Goal: Task Accomplishment & Management: Manage account settings

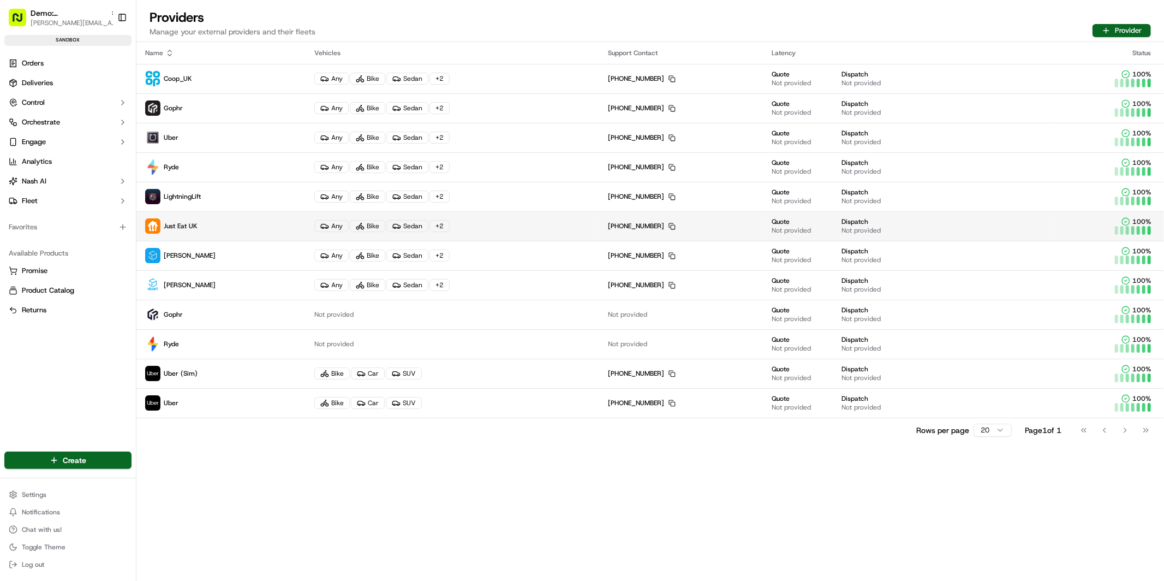
click at [270, 226] on p "Just Eat UK" at bounding box center [221, 225] width 152 height 15
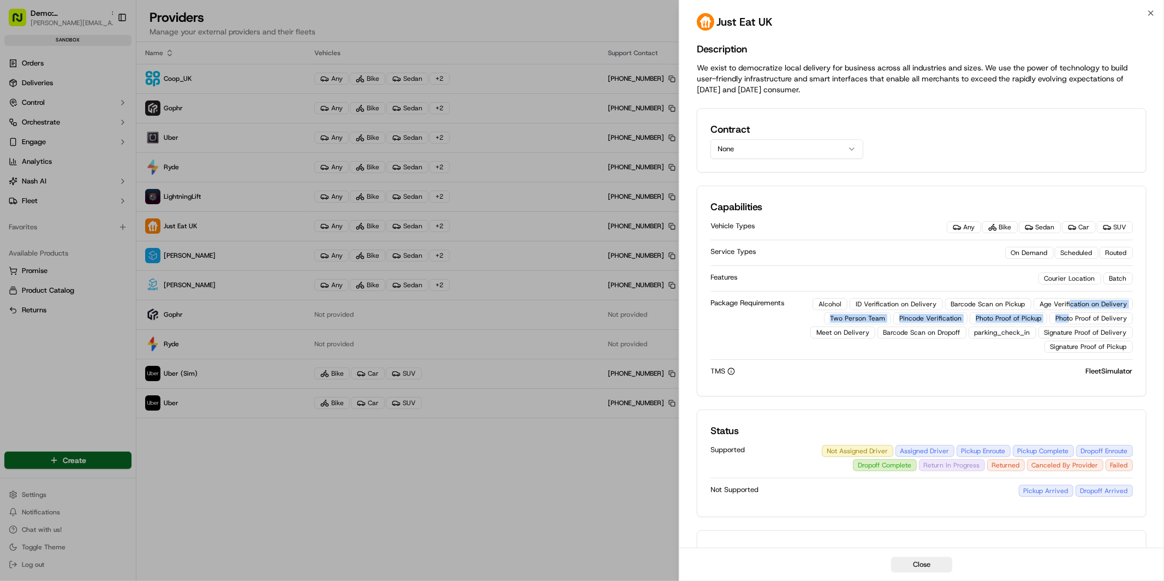
drag, startPoint x: 1074, startPoint y: 304, endPoint x: 1073, endPoint y: 317, distance: 12.6
click at [1073, 317] on div "Alcohol ID Verification on Delivery Barcode Scan on Pickup Age Verification on …" at bounding box center [964, 325] width 338 height 55
click at [1005, 319] on div "Photo Proof of Pickup" at bounding box center [1008, 318] width 77 height 12
click at [933, 553] on button "Close" at bounding box center [921, 564] width 61 height 15
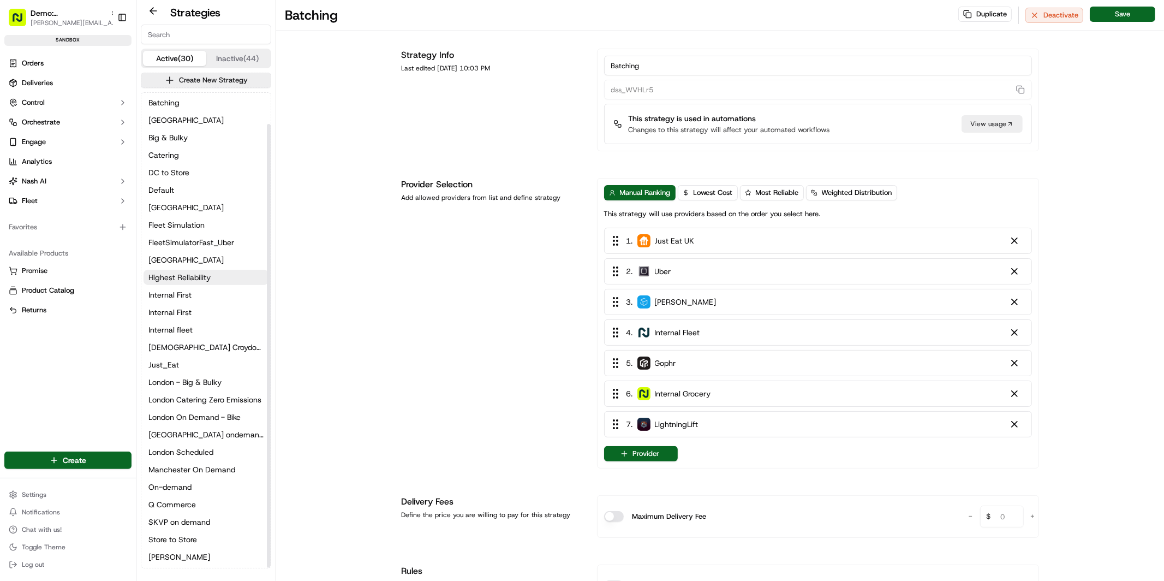
scroll to position [33, 0]
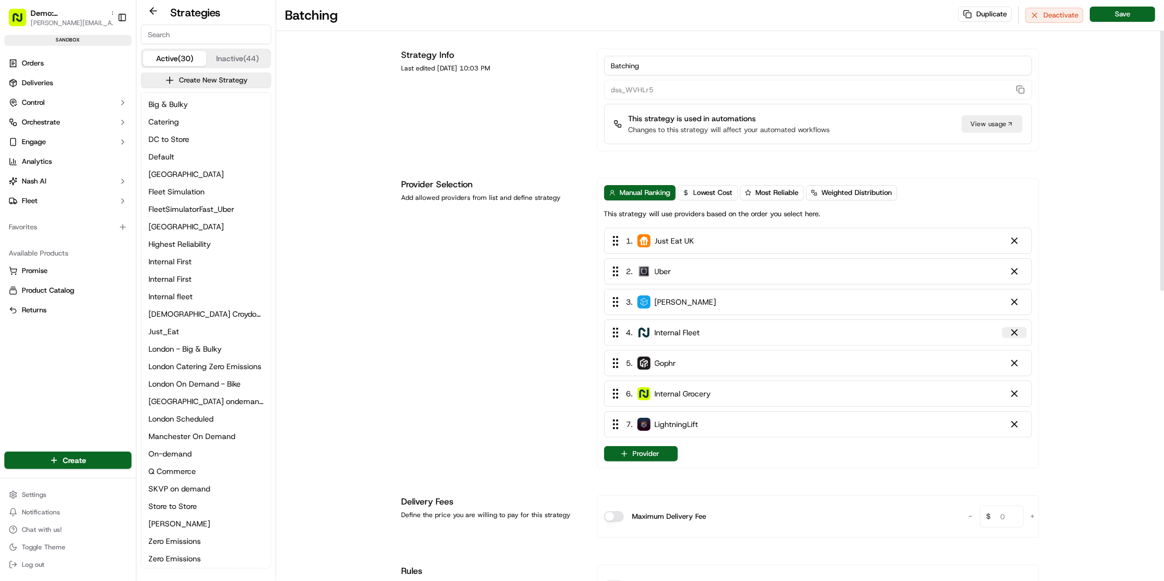
click at [1017, 335] on div at bounding box center [1014, 332] width 11 height 11
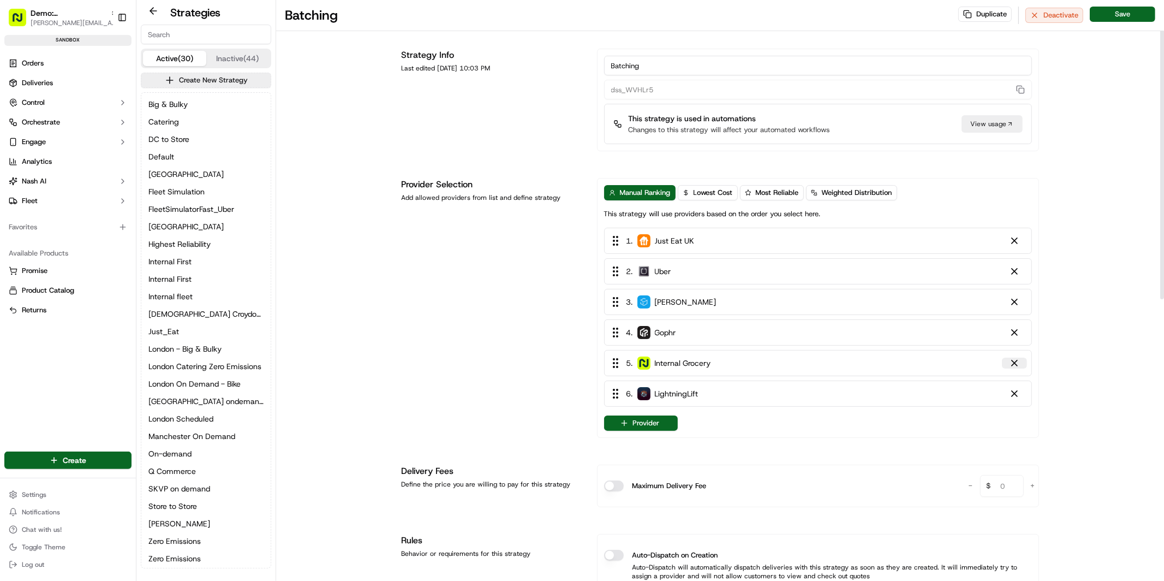
click at [1017, 363] on div at bounding box center [1014, 362] width 11 height 11
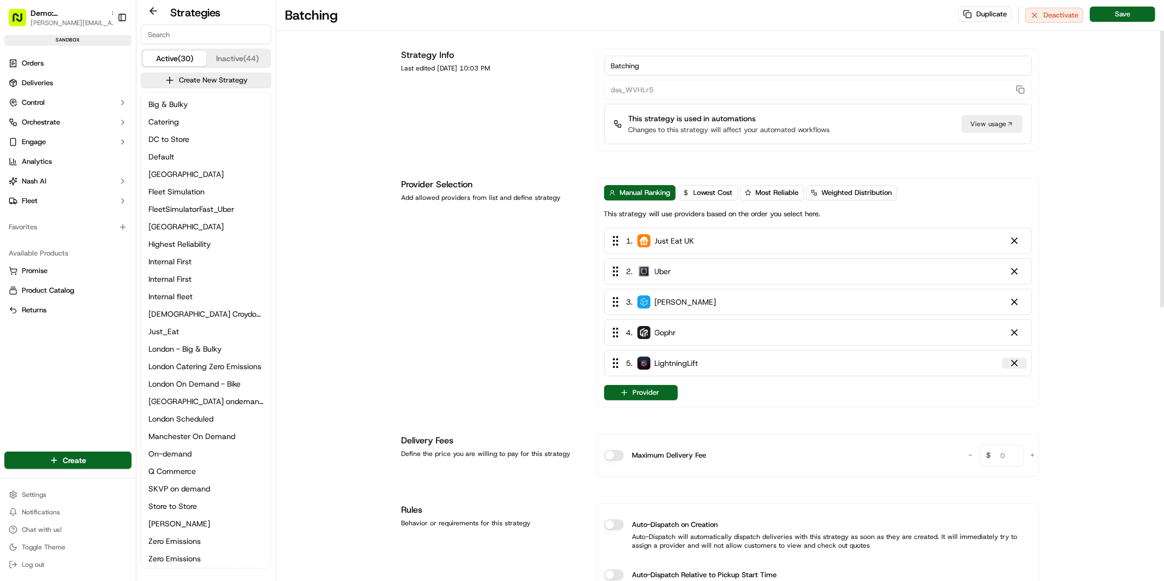
click at [1016, 368] on div at bounding box center [1014, 362] width 11 height 11
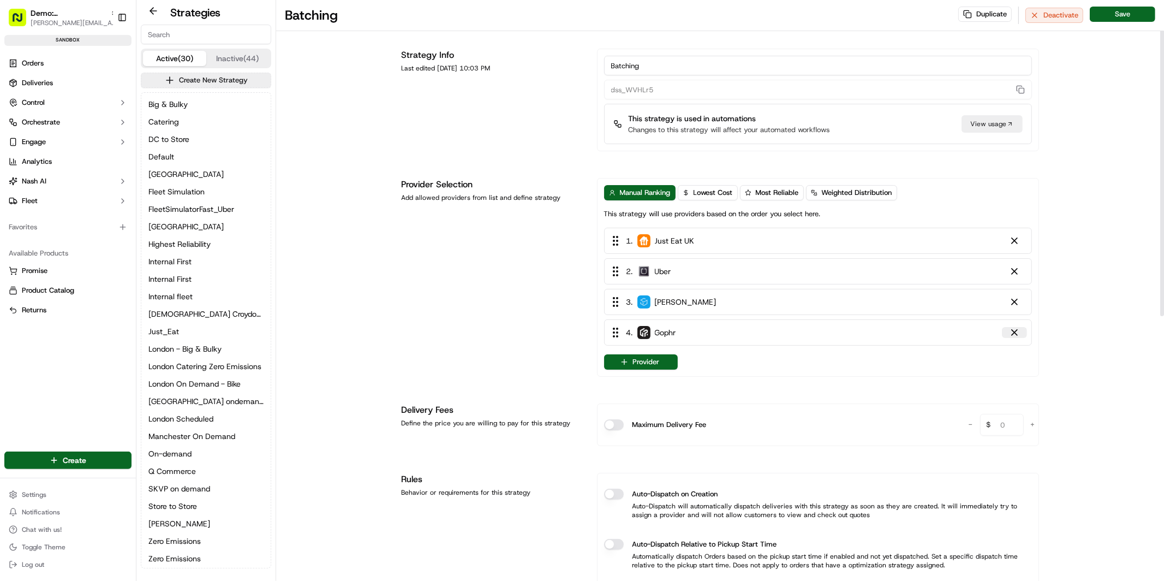
click at [1016, 331] on div at bounding box center [1014, 332] width 11 height 11
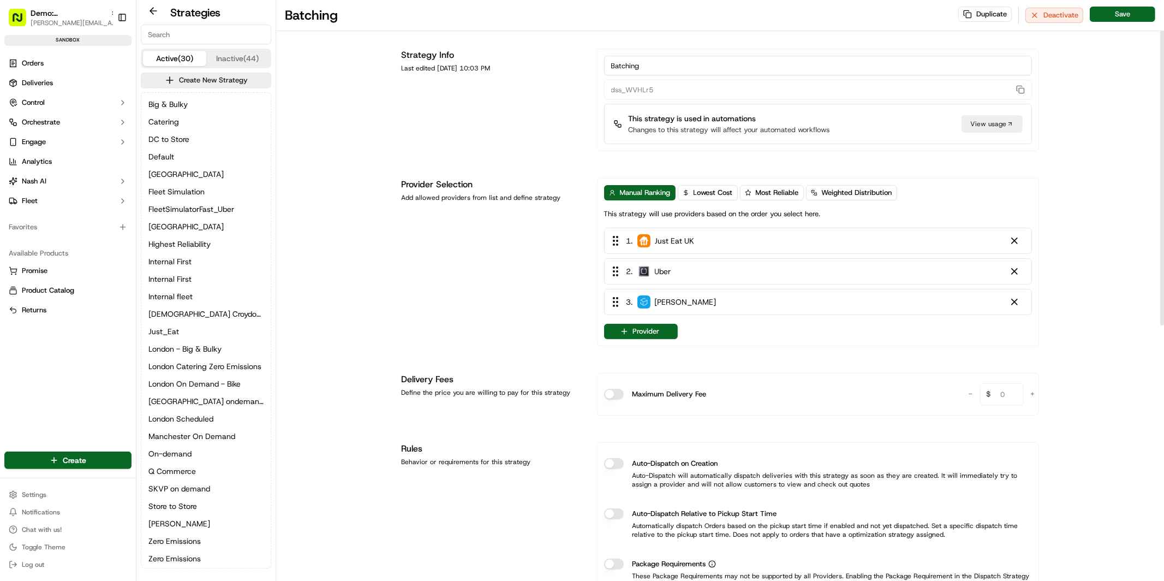
click at [653, 333] on button "Provider" at bounding box center [641, 331] width 74 height 15
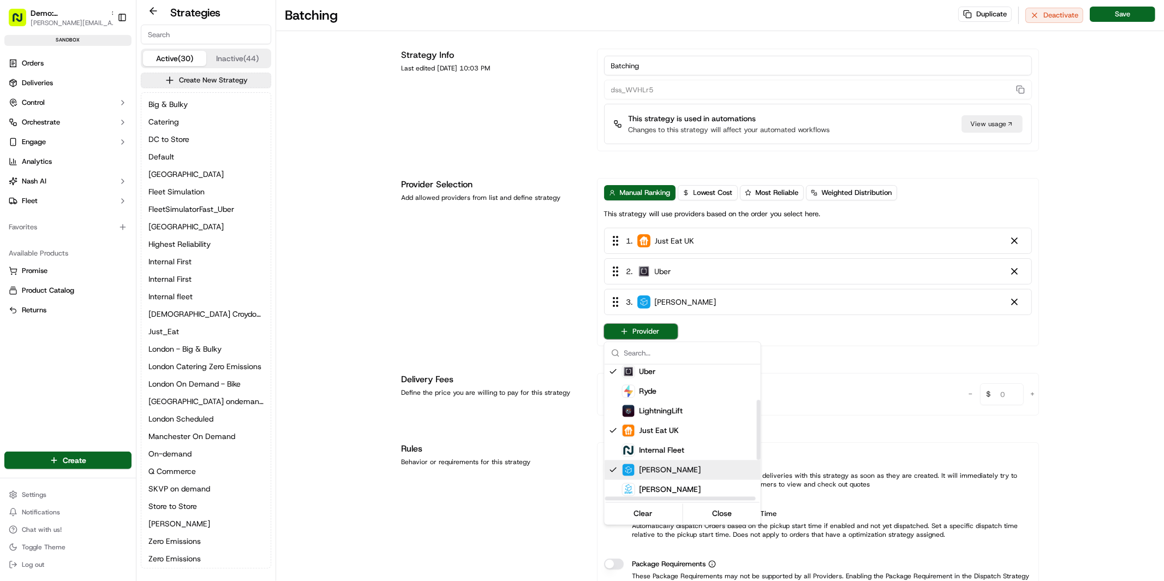
scroll to position [81, 0]
click at [682, 446] on span "Internal Fleet" at bounding box center [662, 447] width 45 height 11
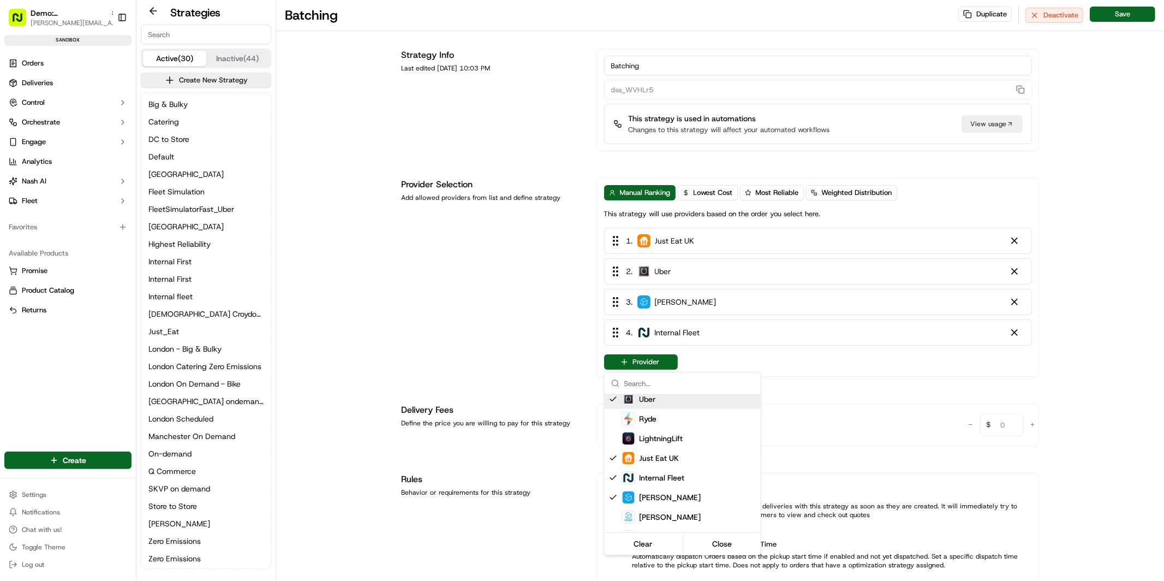
click at [684, 331] on html "Demo: UK patrick.eve@usenash.com Toggle Sidebar sandbox Orders Deliveries Contr…" at bounding box center [582, 290] width 1164 height 581
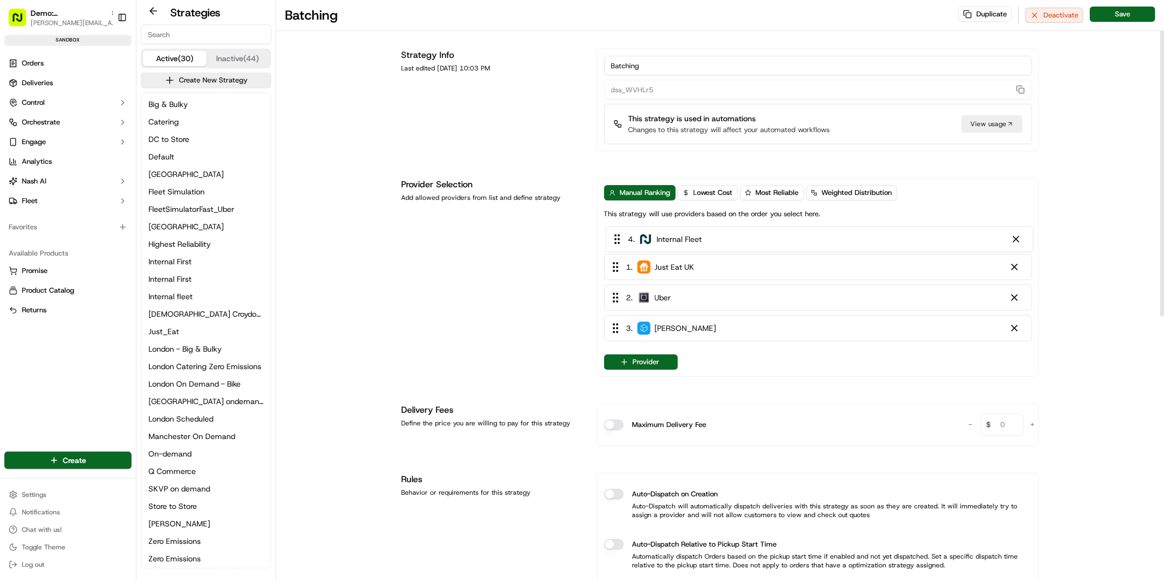
drag, startPoint x: 641, startPoint y: 336, endPoint x: 643, endPoint y: 238, distance: 98.2
click at [643, 238] on div "1 . Just Eat UK 2 . Uber 3 . Stuart 4 . Internal Fleet" at bounding box center [818, 287] width 428 height 118
drag, startPoint x: 652, startPoint y: 289, endPoint x: 653, endPoint y: 256, distance: 32.7
click at [652, 256] on div "1 . Internal Fleet 2 . Just Eat UK 3 . Uber 4 . Stuart" at bounding box center [818, 287] width 428 height 118
click at [712, 194] on span "Lowest Cost" at bounding box center [713, 193] width 39 height 10
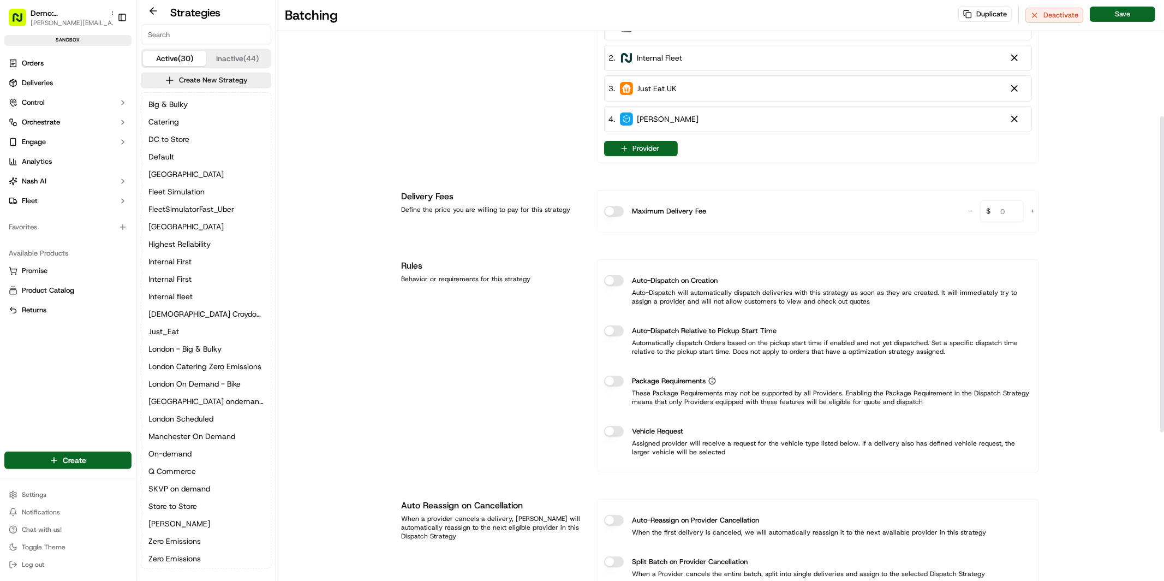
scroll to position [217, 0]
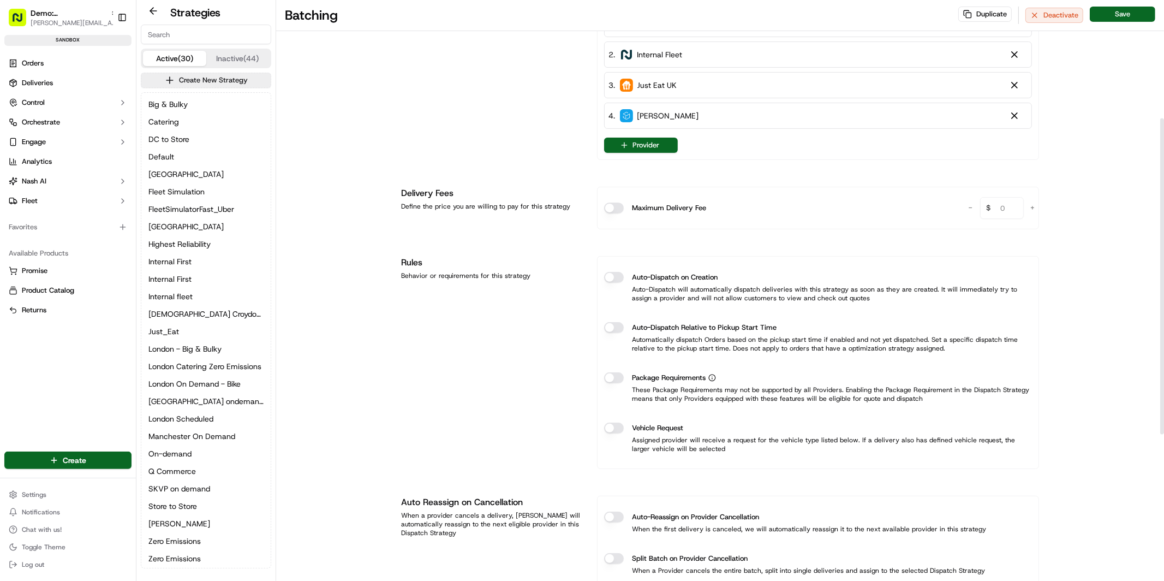
click at [615, 278] on button "Auto-Dispatch on Creation" at bounding box center [614, 277] width 20 height 11
click at [616, 278] on button "Auto-Dispatch on Creation" at bounding box center [614, 277] width 20 height 11
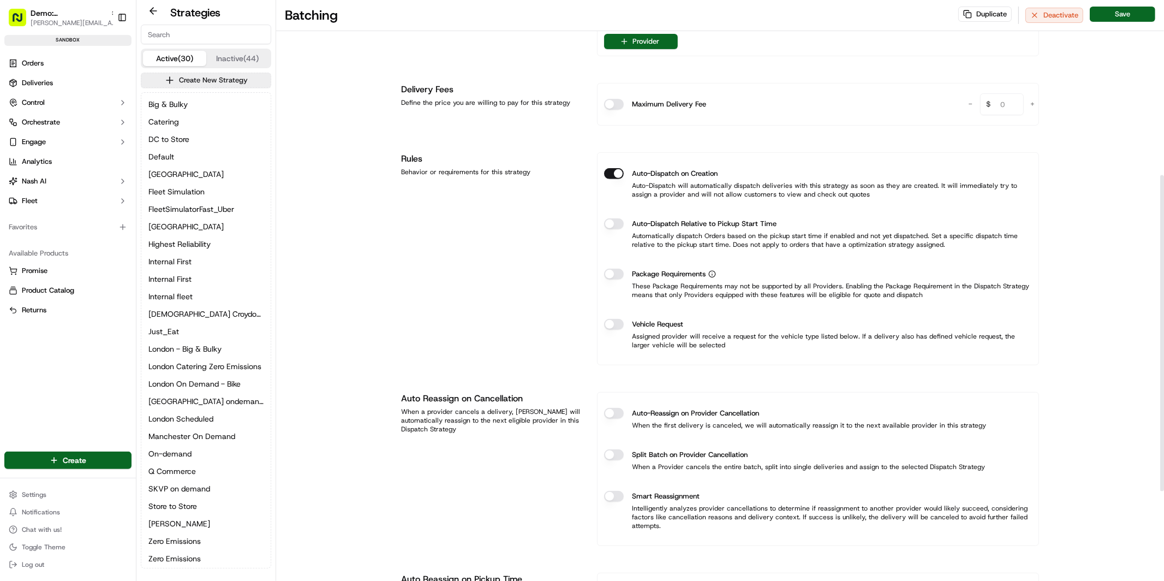
scroll to position [321, 0]
click at [617, 319] on button "Vehicle Request" at bounding box center [614, 323] width 20 height 11
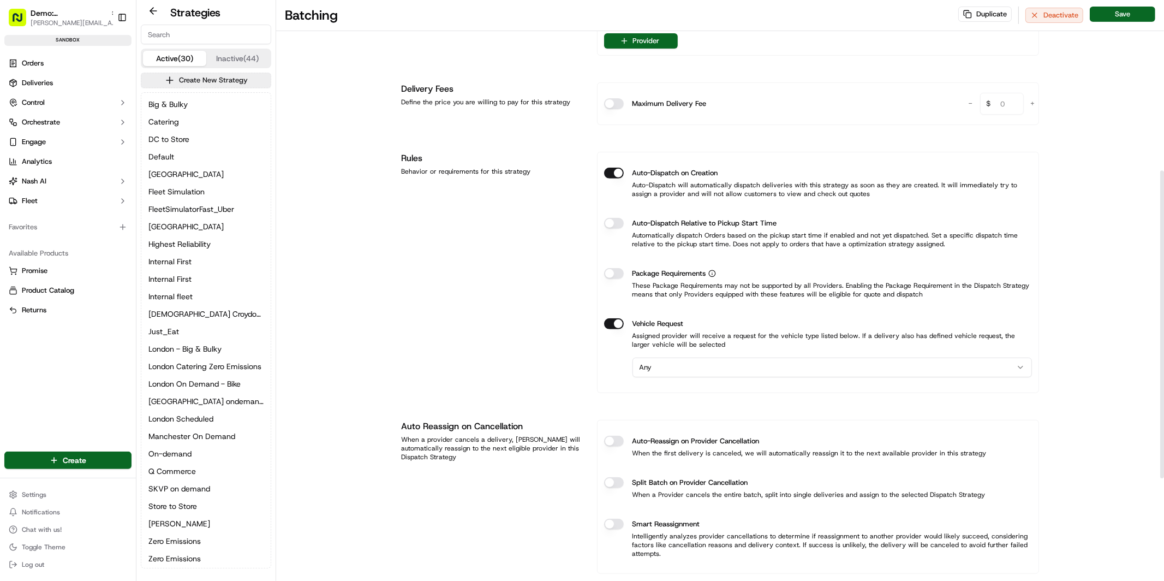
click at [684, 366] on html "Demo: UK patrick.eve@usenash.com Toggle Sidebar sandbox Orders Deliveries Contr…" at bounding box center [582, 290] width 1164 height 581
click at [604, 376] on div "Bike" at bounding box center [818, 371] width 428 height 28
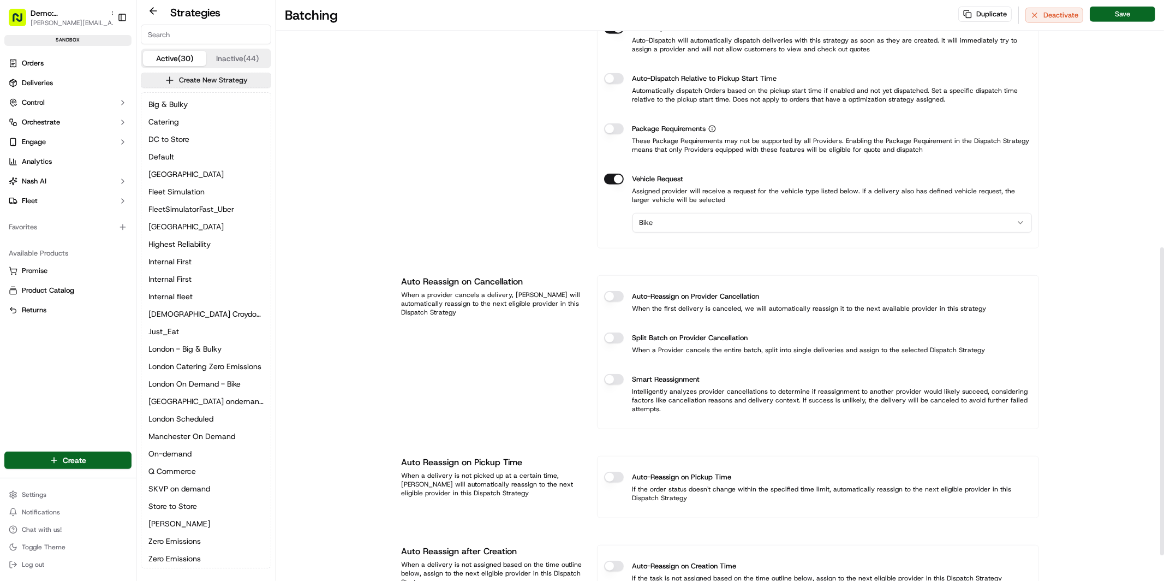
scroll to position [466, 0]
click at [616, 296] on button "Auto-Reassign on Provider Cancellation" at bounding box center [614, 295] width 20 height 11
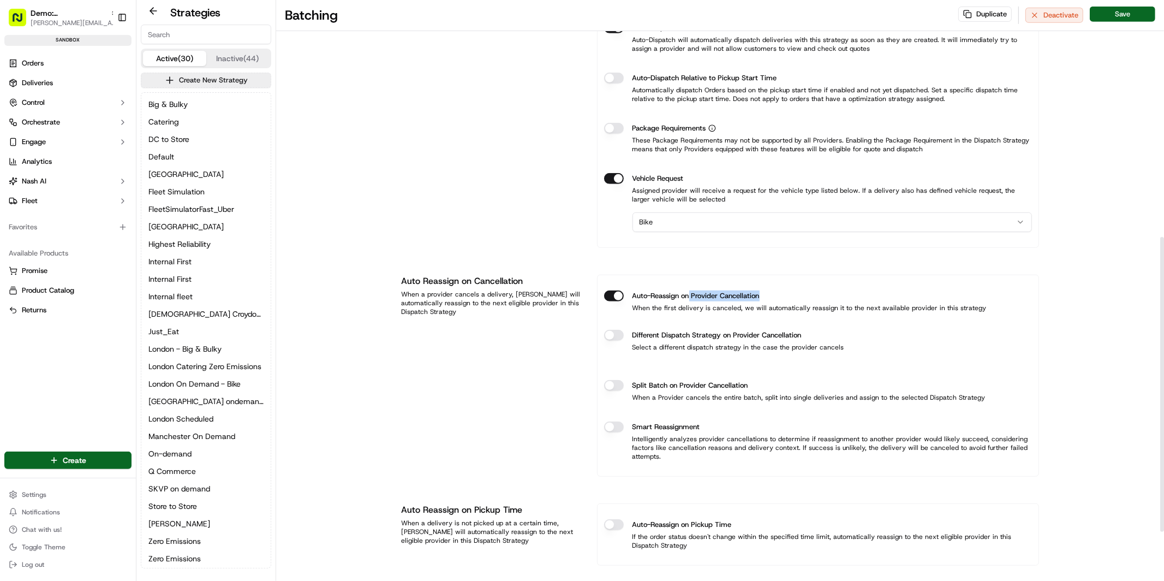
drag, startPoint x: 691, startPoint y: 296, endPoint x: 769, endPoint y: 294, distance: 78.1
click at [769, 294] on div "Auto-Reassign on Provider Cancellation" at bounding box center [818, 295] width 428 height 11
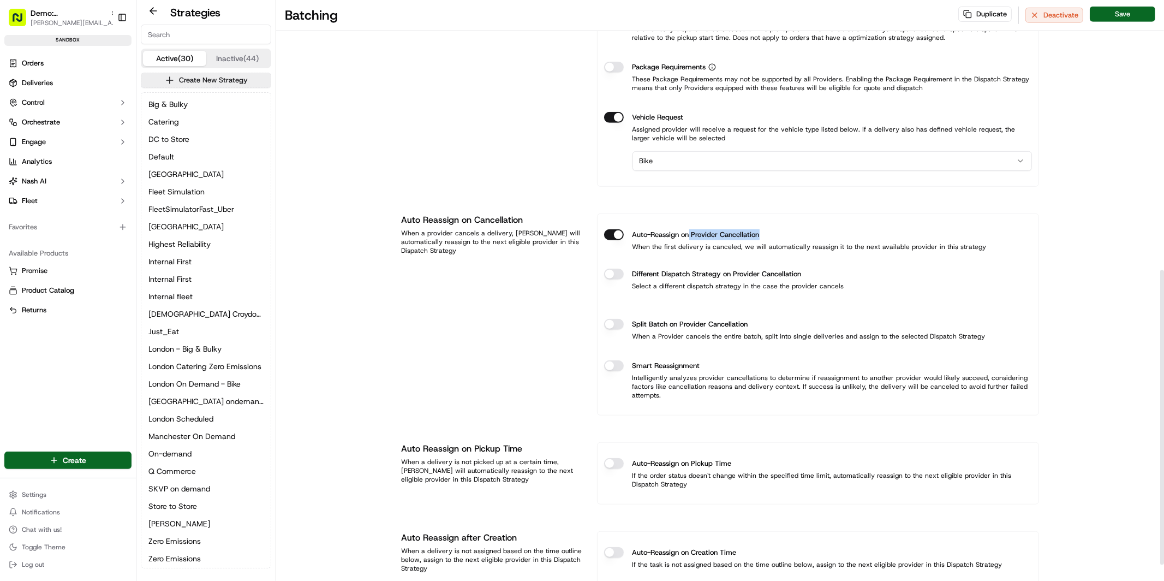
scroll to position [563, 0]
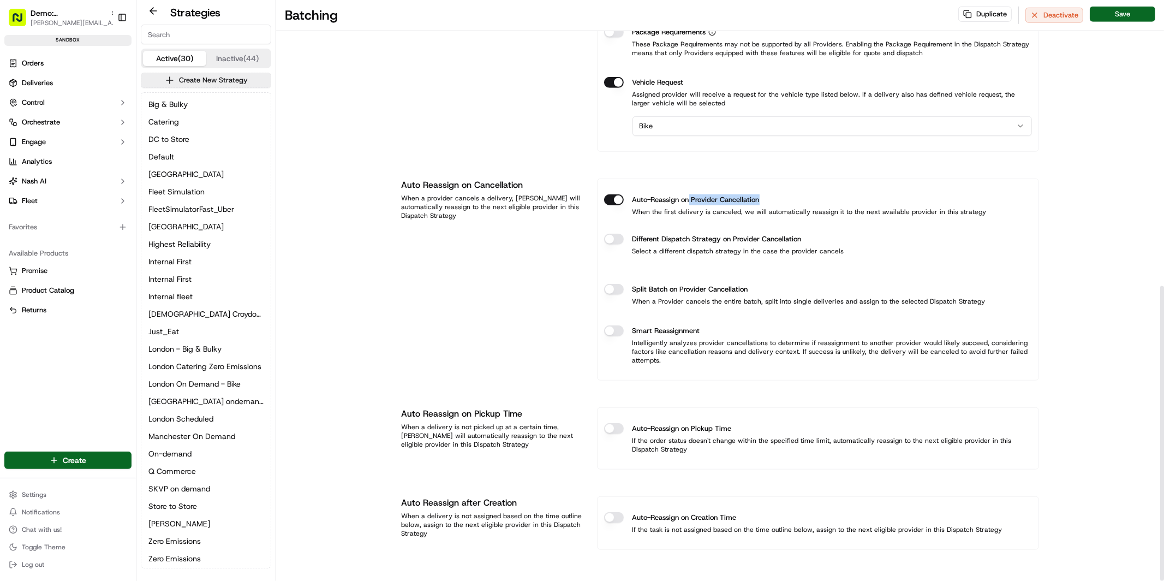
click at [622, 427] on button "Auto-Reassign on Pickup Time" at bounding box center [614, 428] width 20 height 11
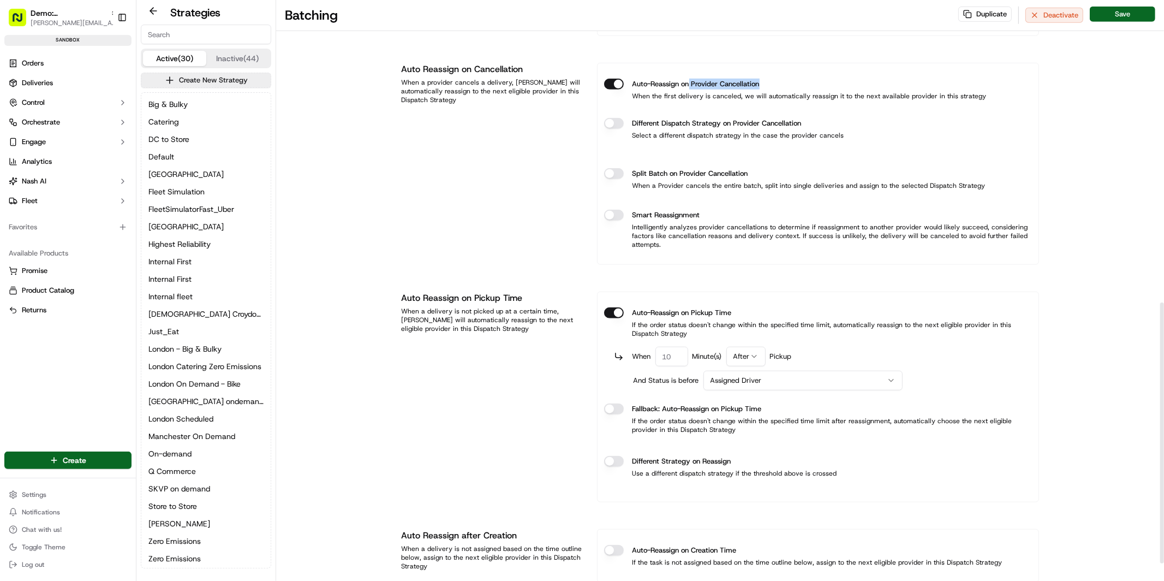
scroll to position [680, 0]
click at [672, 352] on input "number" at bounding box center [671, 354] width 33 height 20
type input "1"
click at [816, 355] on div "When 1 Minute(s) After Pickup" at bounding box center [823, 354] width 418 height 20
click at [736, 353] on html "Demo: UK patrick.eve@usenash.com Toggle Sidebar sandbox Orders Deliveries Contr…" at bounding box center [582, 290] width 1164 height 581
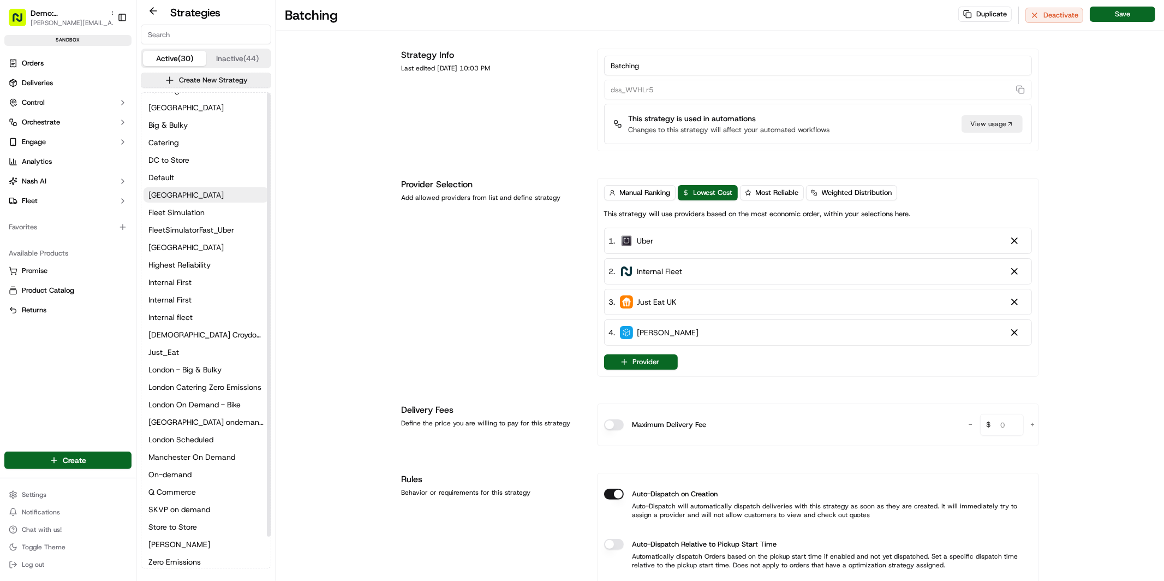
scroll to position [0, 0]
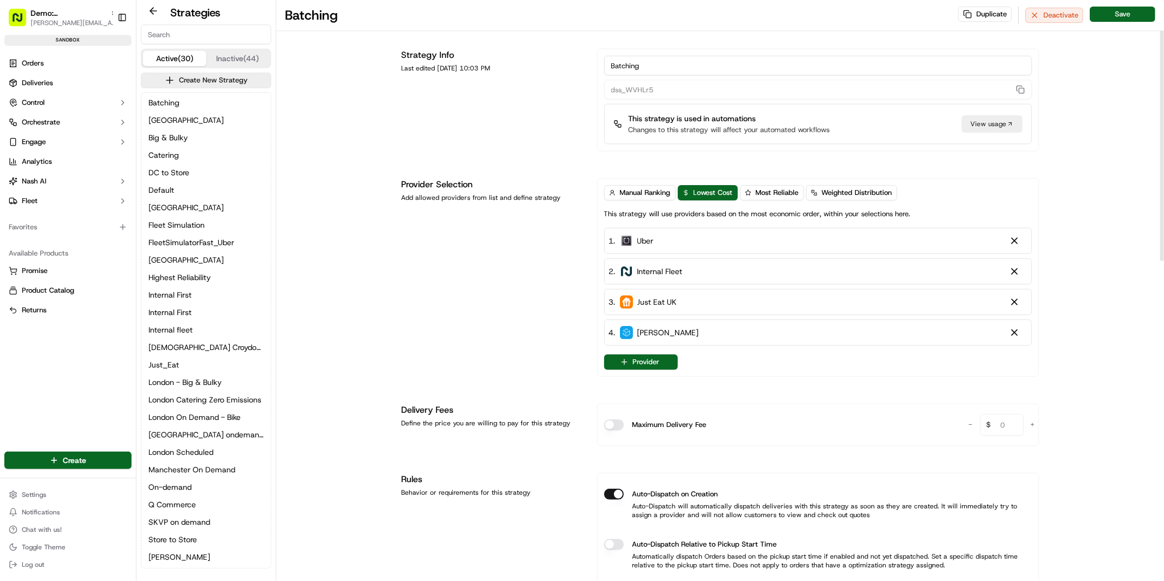
click at [415, 115] on div "Strategy Info Last edited Apr 10, 2025 10:03 PM" at bounding box center [493, 100] width 182 height 103
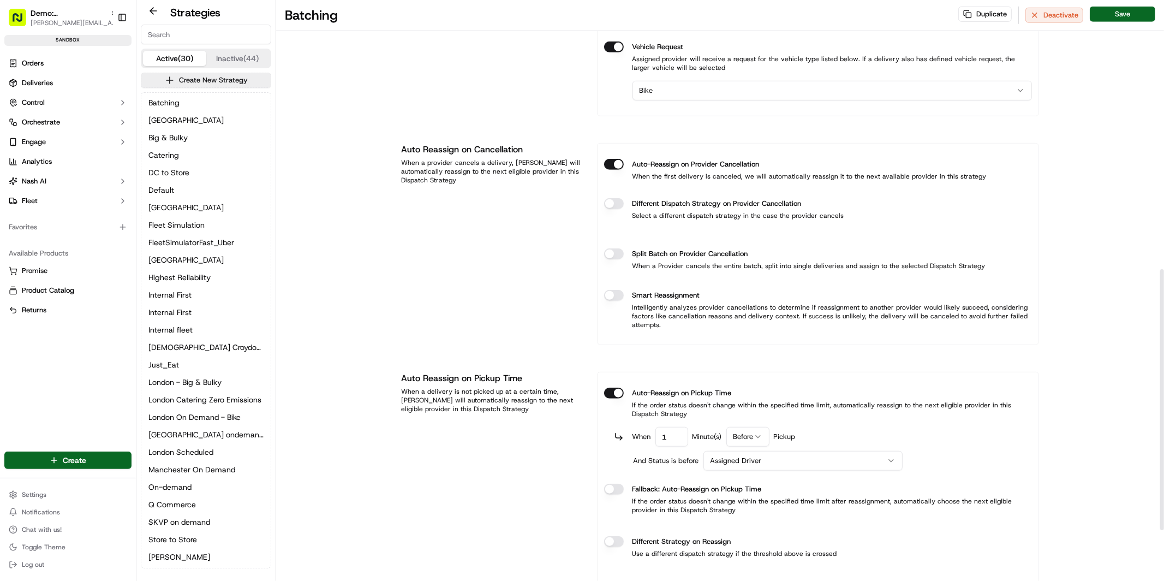
scroll to position [598, 0]
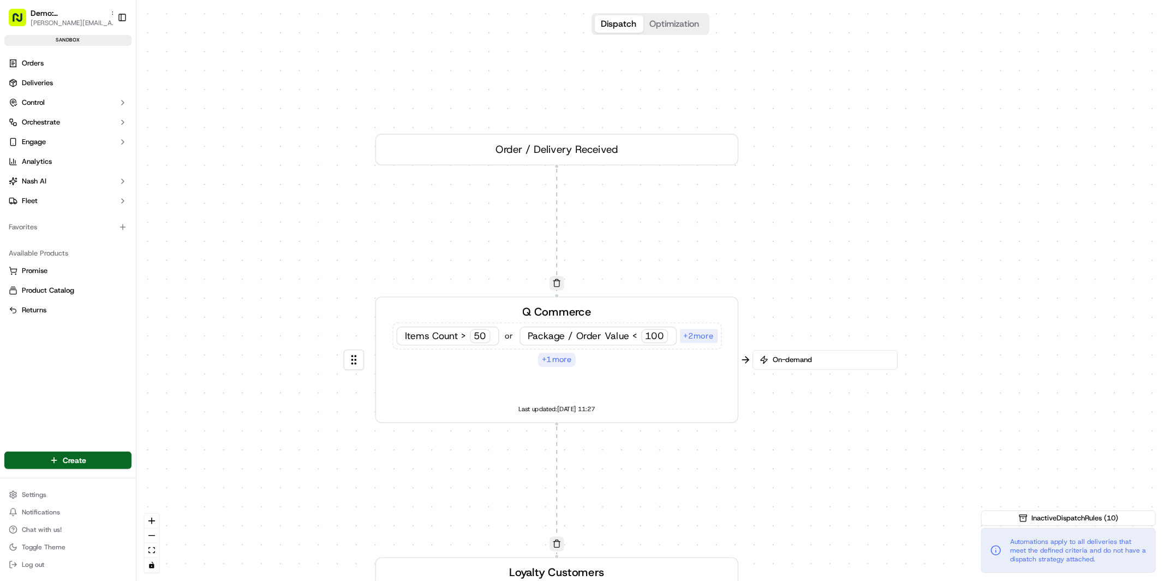
drag, startPoint x: 694, startPoint y: 123, endPoint x: 592, endPoint y: 269, distance: 178.0
click at [604, 294] on div "0 0 0 0 0 Order / Delivery Received Q Commerce Items Count > 50 or Package / Or…" at bounding box center [650, 290] width 1028 height 581
click at [613, 313] on div "Q Commerce Items Count > 50 or Package / Order Value < 100 + 2 more + 1 more" at bounding box center [557, 334] width 330 height 63
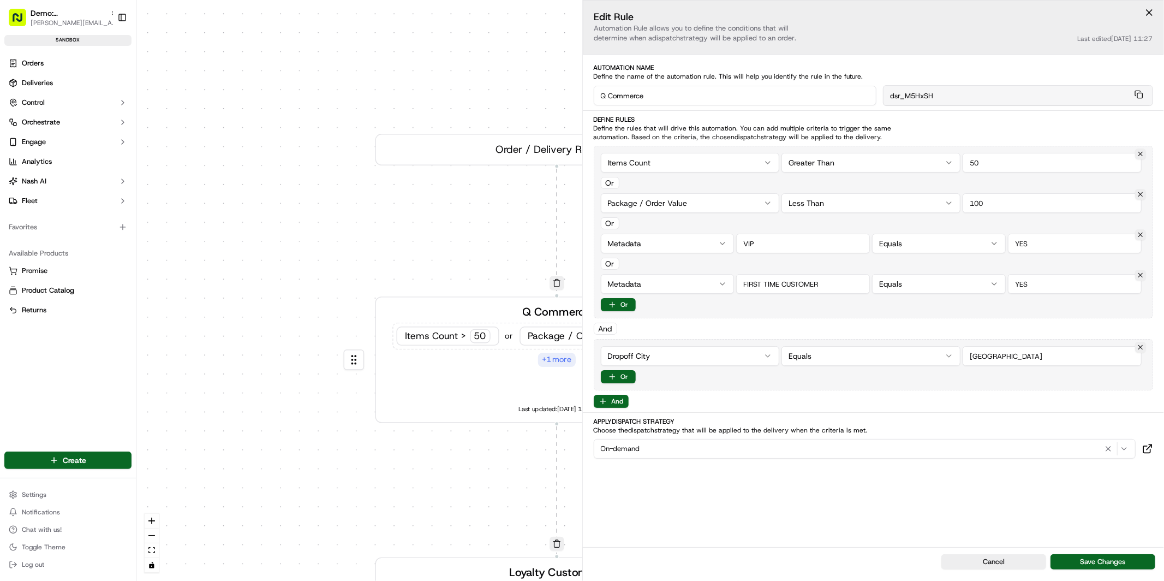
drag, startPoint x: 997, startPoint y: 162, endPoint x: 960, endPoint y: 161, distance: 37.1
click at [960, 161] on div "Items Count Greater Than 50" at bounding box center [874, 163] width 546 height 20
type input "25"
drag, startPoint x: 988, startPoint y: 204, endPoint x: 950, endPoint y: 201, distance: 37.7
click at [950, 201] on div "Package / Order Value Less Than 104" at bounding box center [874, 203] width 546 height 20
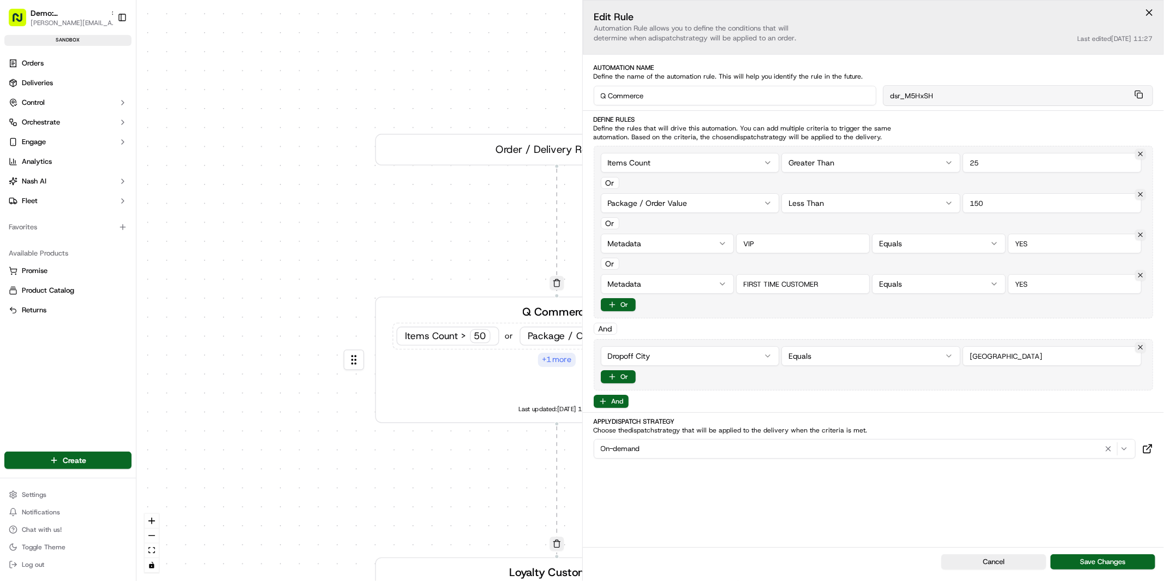
type input "150"
drag, startPoint x: 766, startPoint y: 242, endPoint x: 699, endPoint y: 238, distance: 66.7
click at [699, 238] on div "Metadata Equals" at bounding box center [874, 244] width 546 height 20
type input "Catering"
click at [1142, 275] on button at bounding box center [1140, 275] width 11 height 11
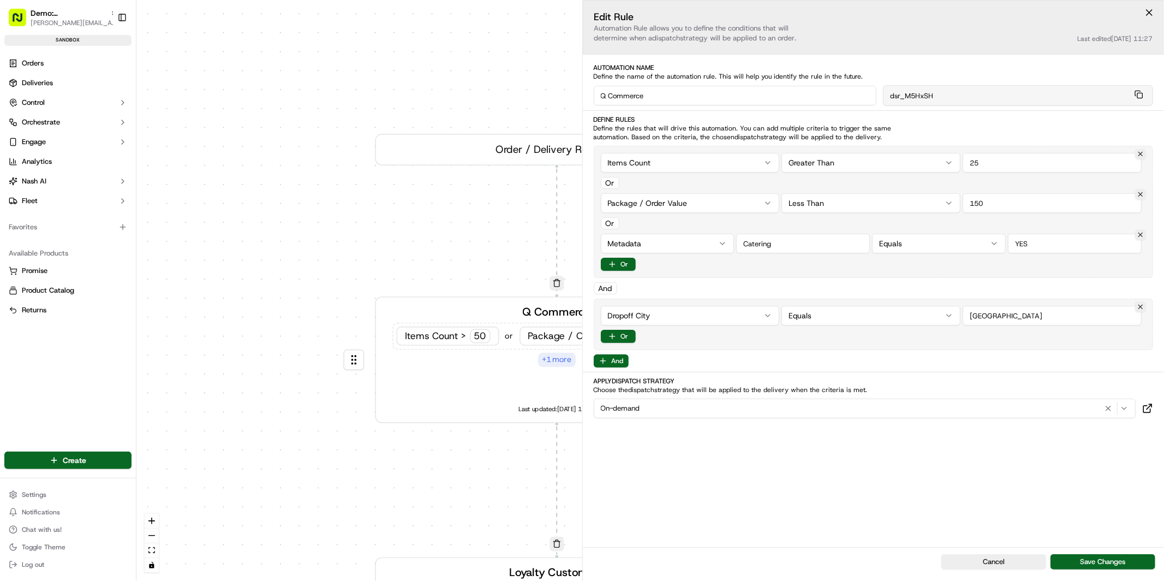
drag, startPoint x: 1019, startPoint y: 324, endPoint x: 956, endPoint y: 316, distance: 63.2
click at [956, 316] on div "Dropoff City Equals" at bounding box center [874, 316] width 546 height 20
type input "Manchester"
click at [661, 404] on div "On-demand" at bounding box center [864, 408] width 537 height 13
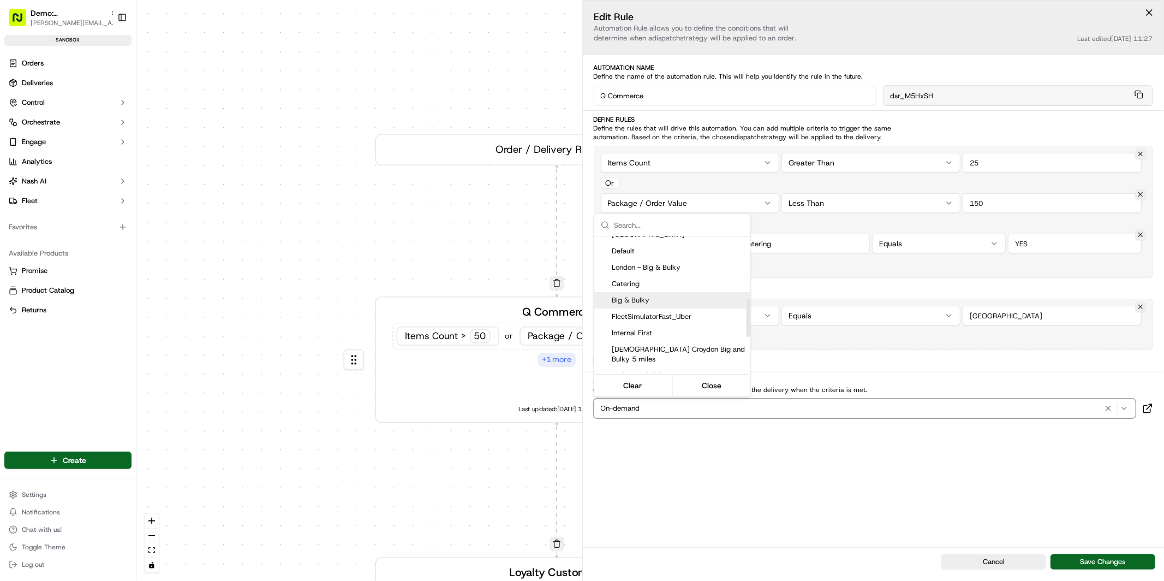
scroll to position [224, 0]
click at [647, 284] on span "Catering" at bounding box center [679, 282] width 134 height 10
click at [425, 251] on html "Demo: UK patrick.eve@usenash.com Toggle Sidebar sandbox Orders Deliveries Contr…" at bounding box center [582, 290] width 1164 height 581
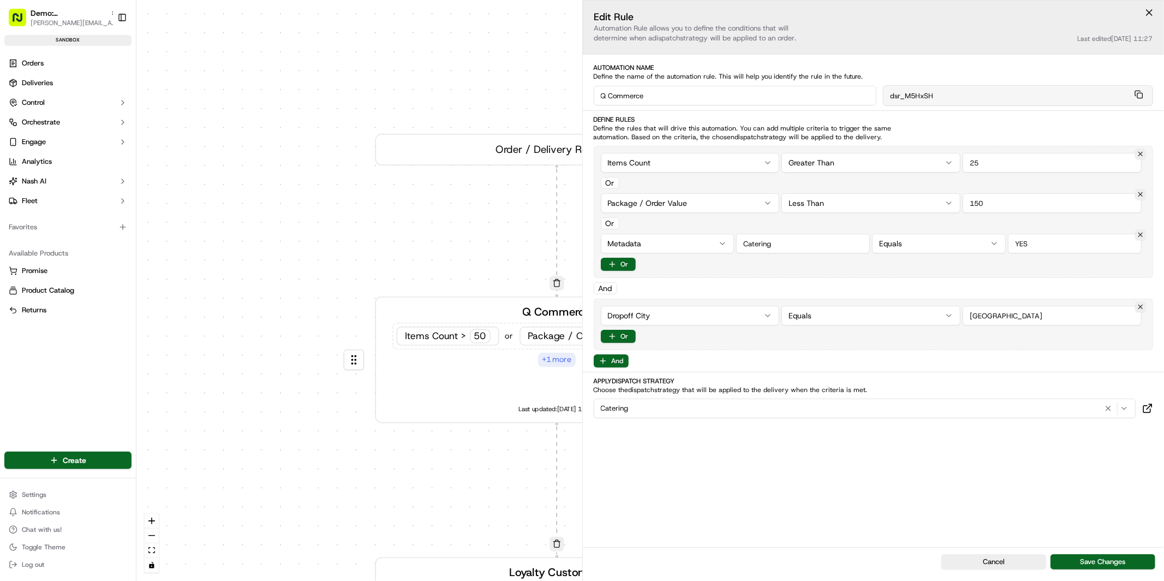
click at [606, 284] on div "And" at bounding box center [605, 288] width 23 height 12
click at [606, 289] on div "And" at bounding box center [605, 288] width 23 height 12
click at [620, 270] on button "Or" at bounding box center [618, 264] width 35 height 13
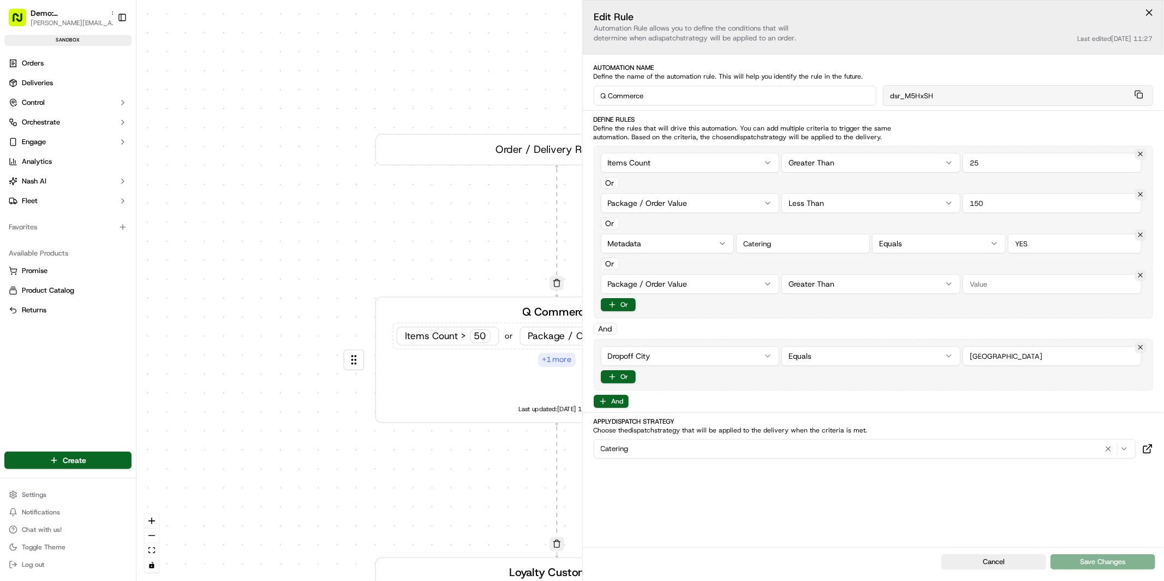
click at [671, 284] on html "Demo: UK patrick.eve@usenash.com Toggle Sidebar sandbox Orders Deliveries Contr…" at bounding box center [582, 290] width 1164 height 581
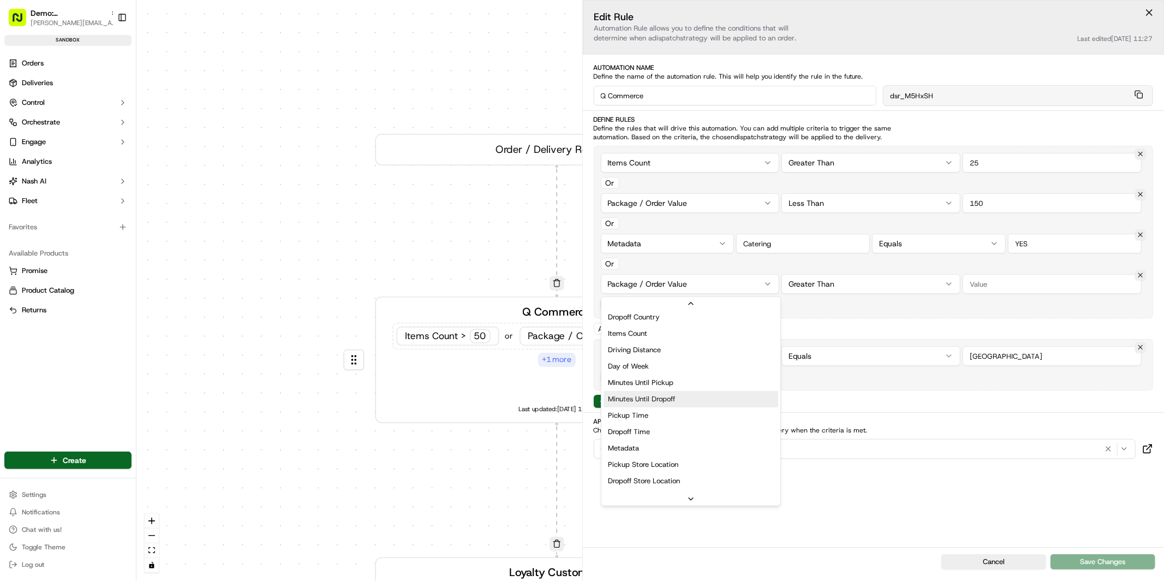
scroll to position [201, 0]
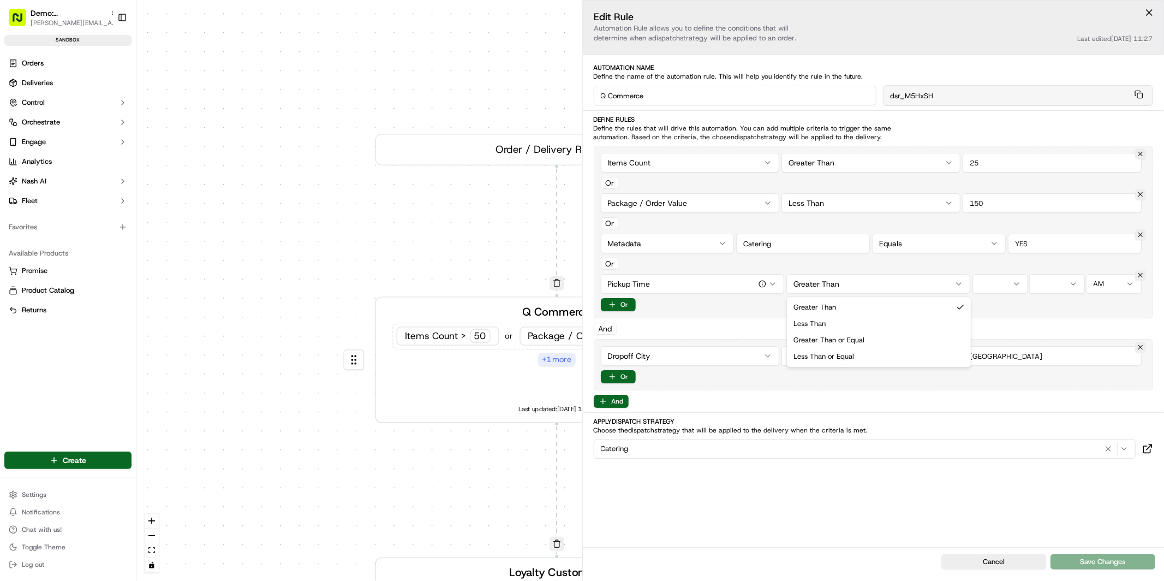
click at [899, 284] on html "Demo: UK patrick.eve@usenash.com Toggle Sidebar sandbox Orders Deliveries Contr…" at bounding box center [582, 290] width 1164 height 581
click at [899, 286] on html "Demo: UK patrick.eve@usenash.com Toggle Sidebar sandbox Orders Deliveries Contr…" at bounding box center [582, 290] width 1164 height 581
click at [898, 286] on html "Demo: UK patrick.eve@usenash.com Toggle Sidebar sandbox Orders Deliveries Contr…" at bounding box center [582, 290] width 1164 height 581
click at [993, 285] on html "Demo: UK patrick.eve@usenash.com Toggle Sidebar sandbox Orders Deliveries Contr…" at bounding box center [582, 290] width 1164 height 581
click at [1005, 283] on html "Demo: UK patrick.eve@usenash.com Toggle Sidebar sandbox Orders Deliveries Contr…" at bounding box center [582, 290] width 1164 height 581
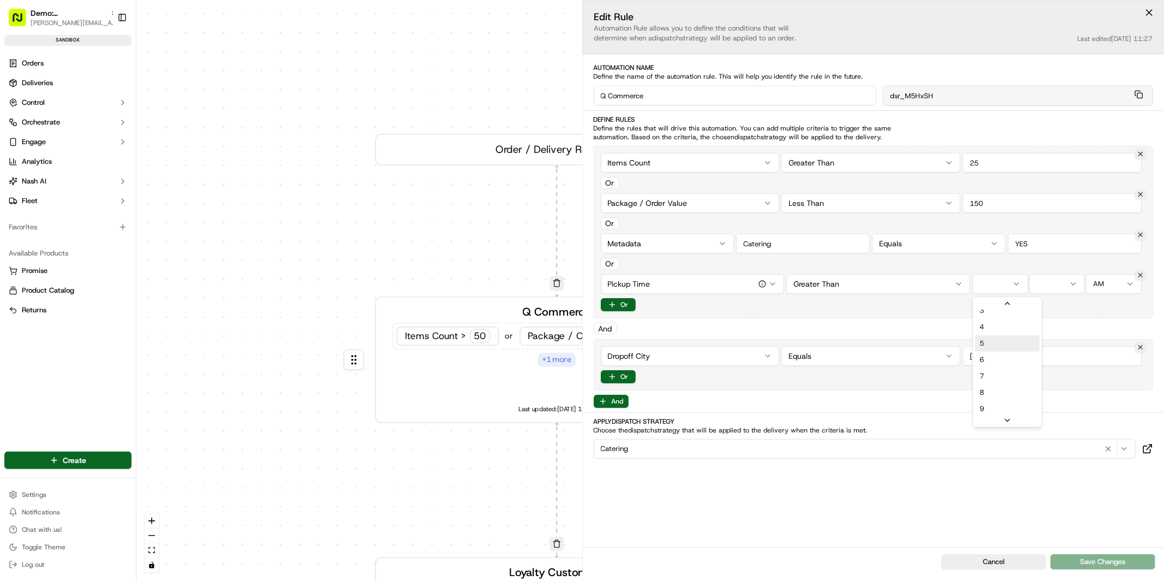
scroll to position [35, 0]
click at [1050, 286] on html "Demo: UK patrick.eve@usenash.com Toggle Sidebar sandbox Orders Deliveries Contr…" at bounding box center [582, 290] width 1164 height 581
click at [1103, 284] on html "Demo: UK patrick.eve@usenash.com Toggle Sidebar sandbox Orders Deliveries Contr…" at bounding box center [582, 290] width 1164 height 581
drag, startPoint x: 1108, startPoint y: 326, endPoint x: 918, endPoint y: 320, distance: 190.0
click at [625, 307] on button "Or" at bounding box center [618, 304] width 35 height 13
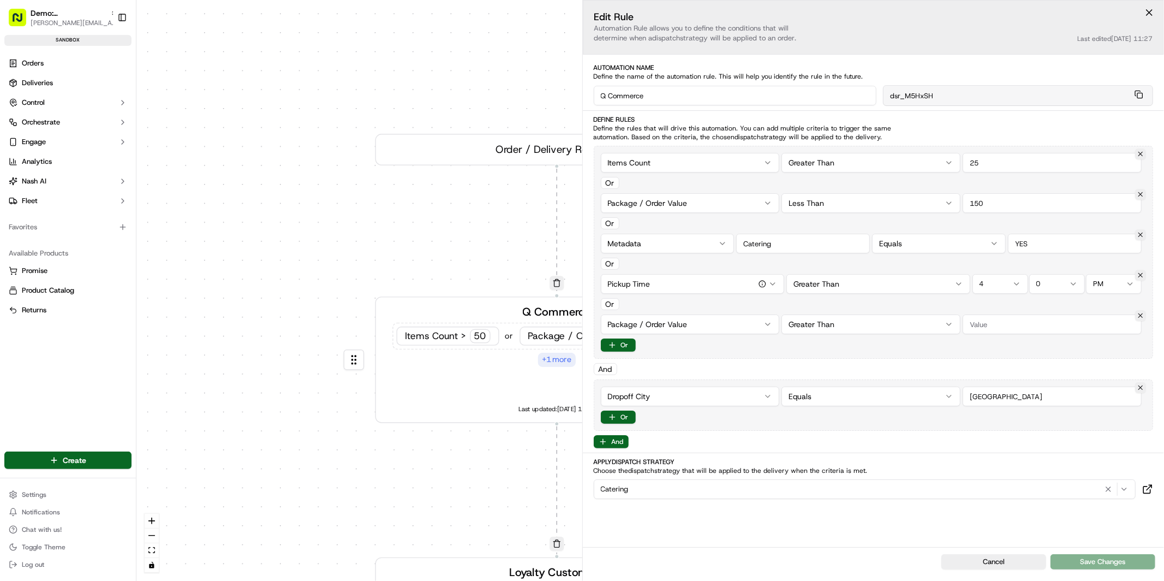
click at [667, 332] on div "0 0 0 0 0 Order / Delivery Received Q Commerce Items Count > 50 or Package / Or…" at bounding box center [650, 290] width 1028 height 581
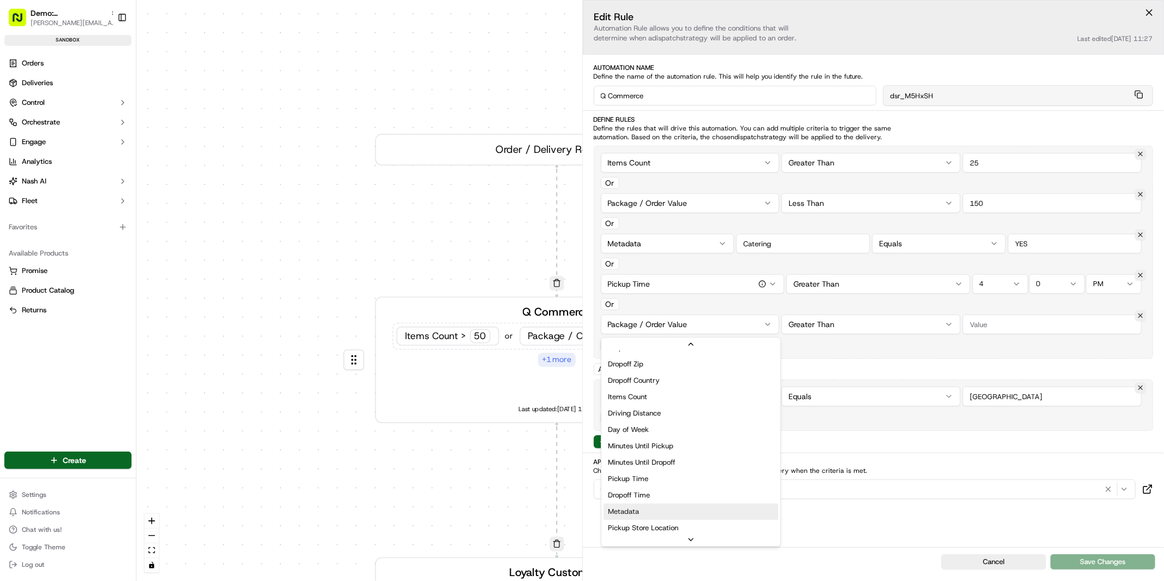
scroll to position [191, 0]
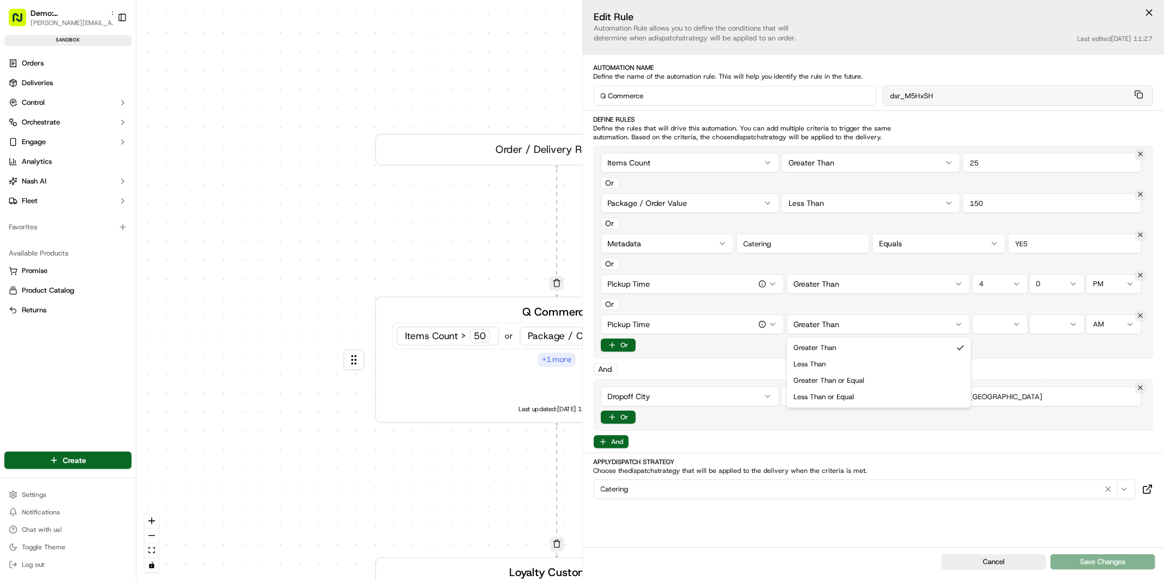
click at [859, 330] on html "Demo: UK patrick.eve@usenash.com Toggle Sidebar sandbox Orders Deliveries Contr…" at bounding box center [582, 290] width 1164 height 581
click at [1006, 324] on html "Demo: UK patrick.eve@usenash.com Toggle Sidebar sandbox Orders Deliveries Contr…" at bounding box center [582, 290] width 1164 height 581
click at [1048, 327] on html "Demo: UK patrick.eve@usenash.com Toggle Sidebar sandbox Orders Deliveries Contr…" at bounding box center [582, 290] width 1164 height 581
drag, startPoint x: 1054, startPoint y: 352, endPoint x: 1059, endPoint y: 349, distance: 5.6
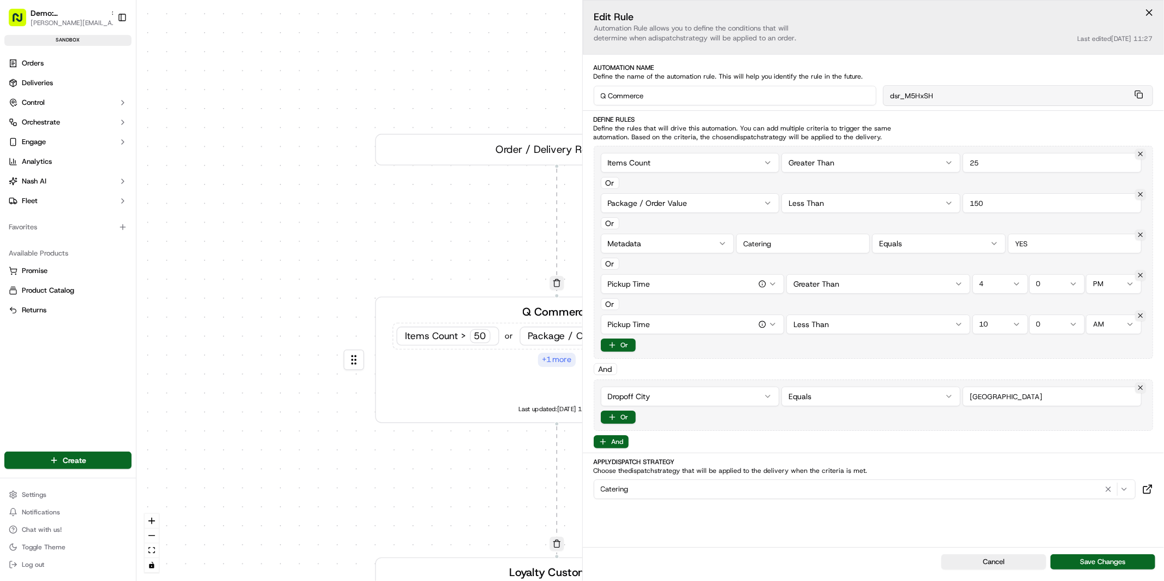
click at [1106, 326] on html "Demo: UK patrick.eve@usenash.com Toggle Sidebar sandbox Orders Deliveries Contr…" at bounding box center [582, 290] width 1164 height 581
drag, startPoint x: 1104, startPoint y: 361, endPoint x: 1018, endPoint y: 356, distance: 85.8
click at [658, 489] on div "Catering" at bounding box center [864, 488] width 537 height 13
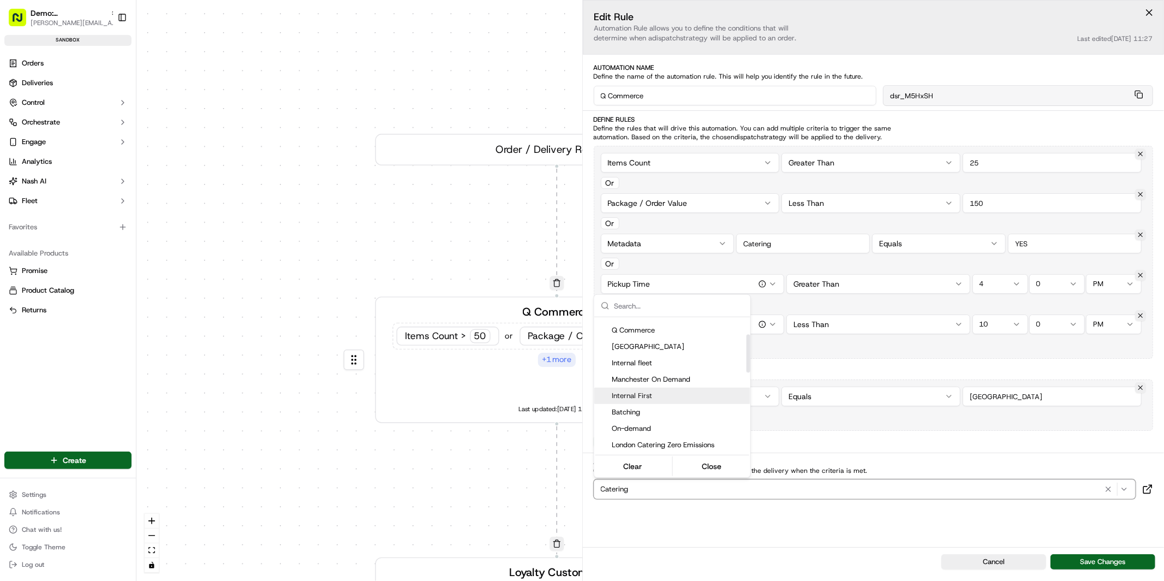
scroll to position [62, 0]
click at [650, 393] on span "Internal First" at bounding box center [679, 395] width 134 height 10
click at [816, 432] on html "Demo: UK patrick.eve@usenash.com Toggle Sidebar sandbox Orders Deliveries Contr…" at bounding box center [582, 290] width 1164 height 581
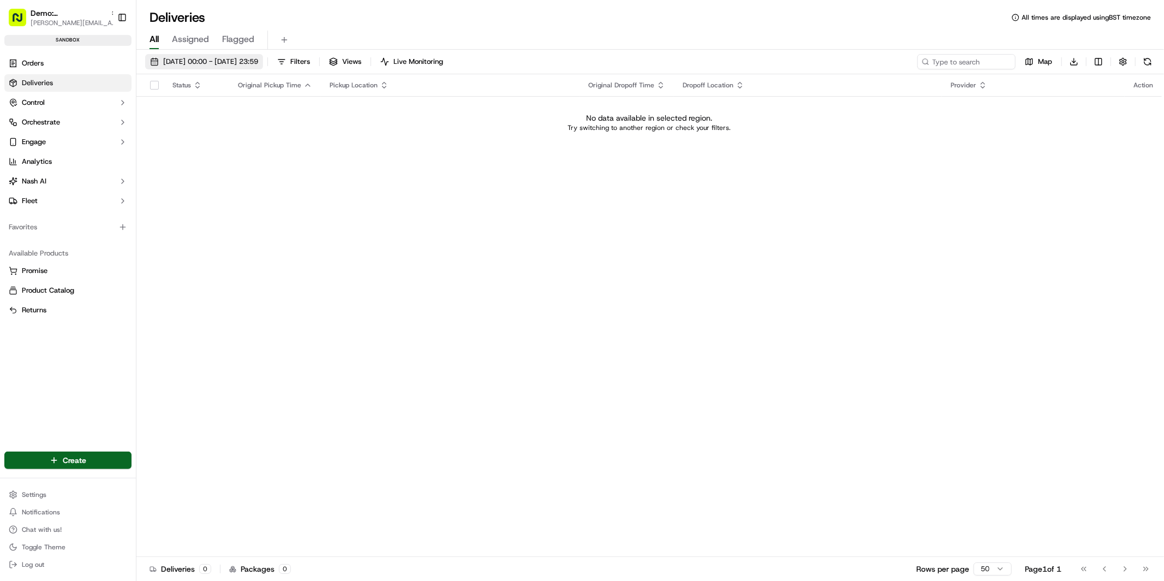
click at [164, 62] on span "[DATE] 00:00 - [DATE] 23:59" at bounding box center [210, 62] width 95 height 10
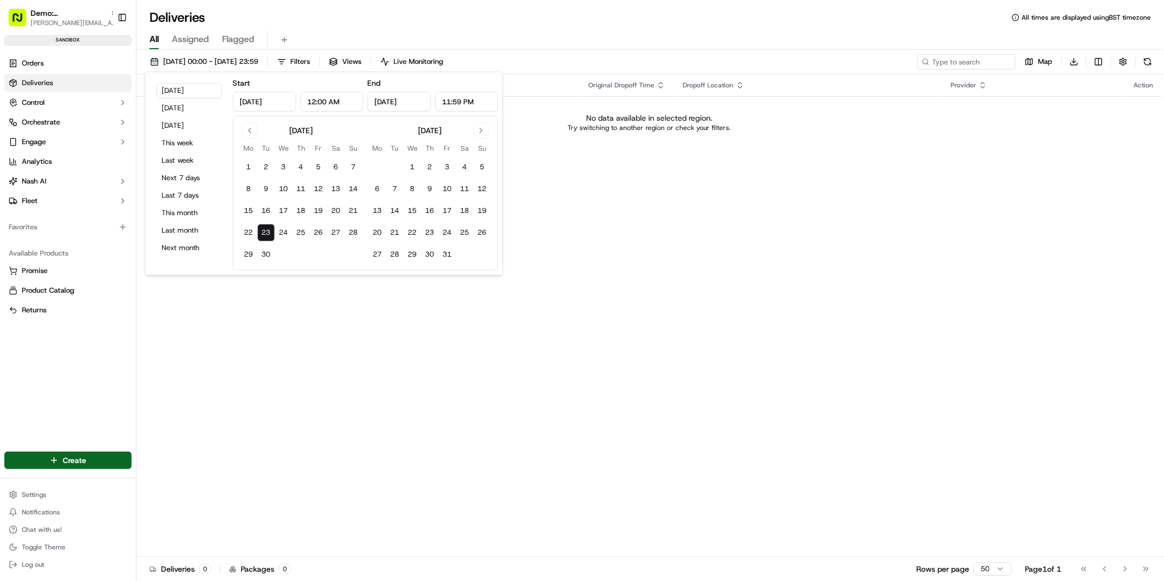
click at [253, 100] on input "[DATE]" at bounding box center [264, 102] width 63 height 20
click at [249, 127] on button "Go to previous month" at bounding box center [249, 130] width 15 height 15
click at [351, 165] on button "1" at bounding box center [353, 166] width 17 height 17
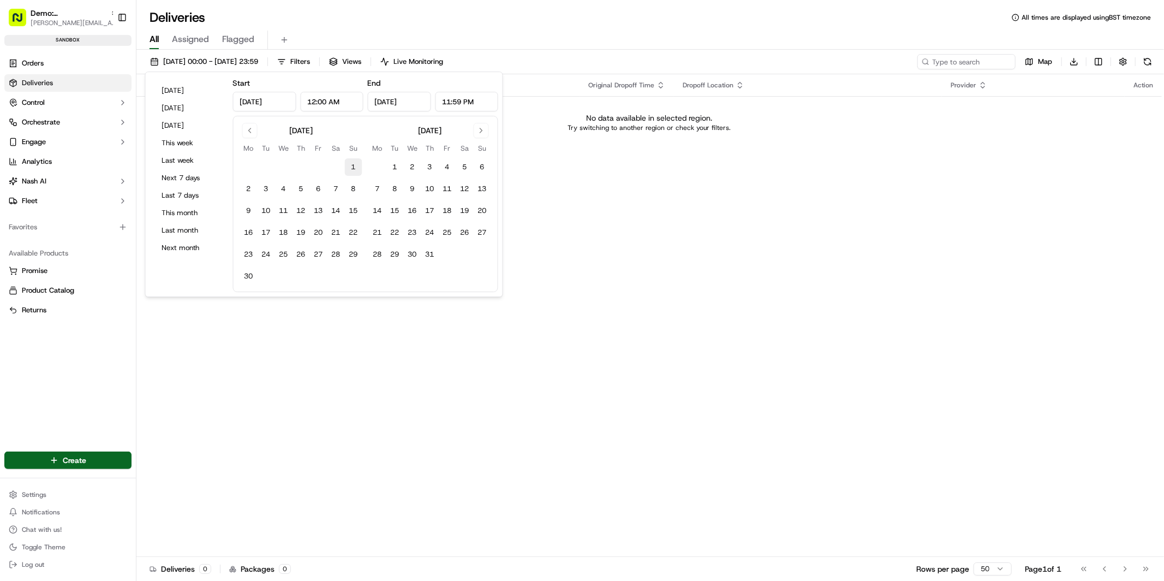
type input "Jun 1, 2025"
click at [247, 273] on button "30" at bounding box center [248, 275] width 17 height 17
type input "Jun 30, 2025"
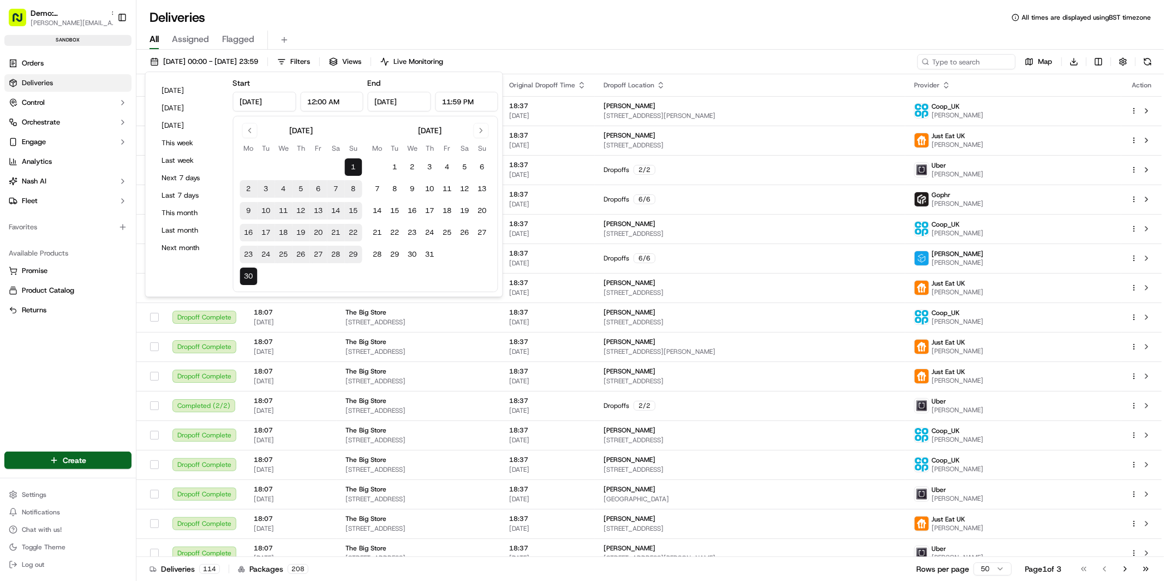
click at [521, 25] on div "Deliveries All times are displayed using BST timezone" at bounding box center [650, 17] width 1028 height 17
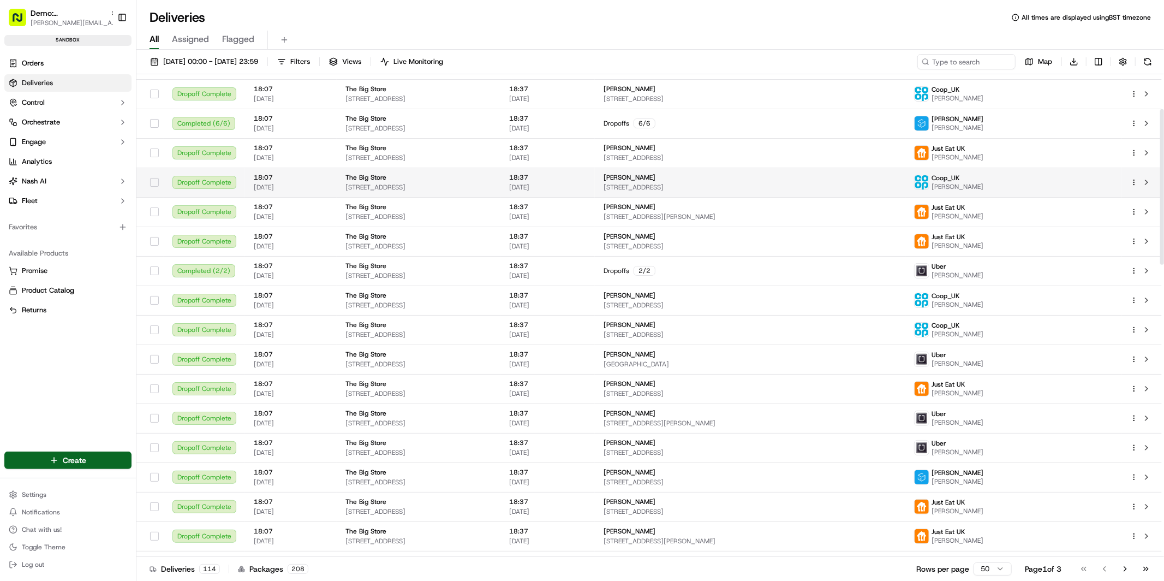
scroll to position [145, 0]
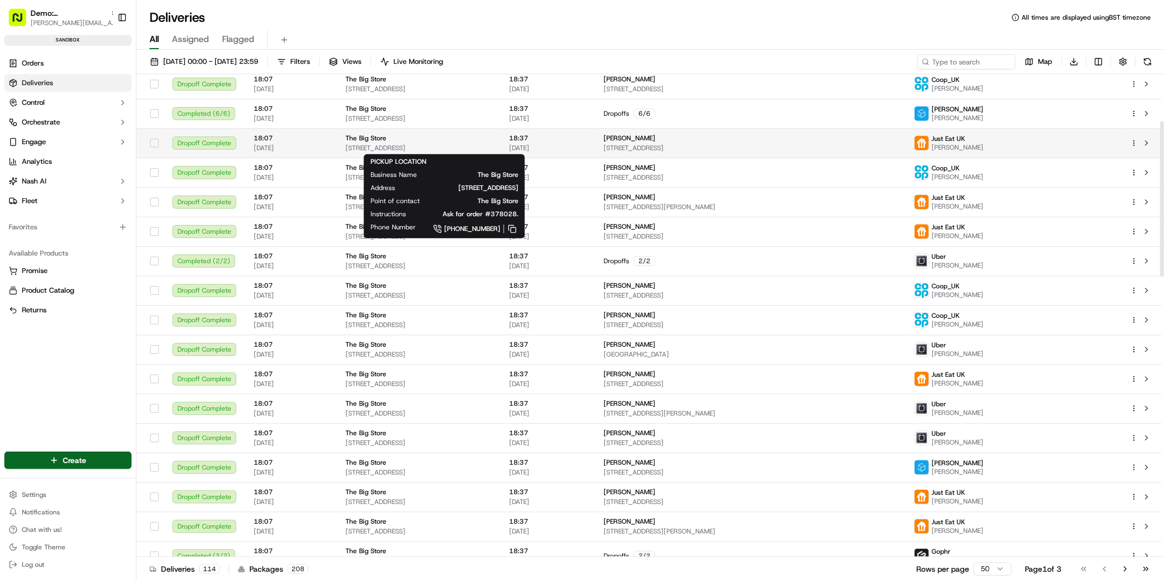
click at [403, 140] on div "The Big Store" at bounding box center [418, 138] width 146 height 9
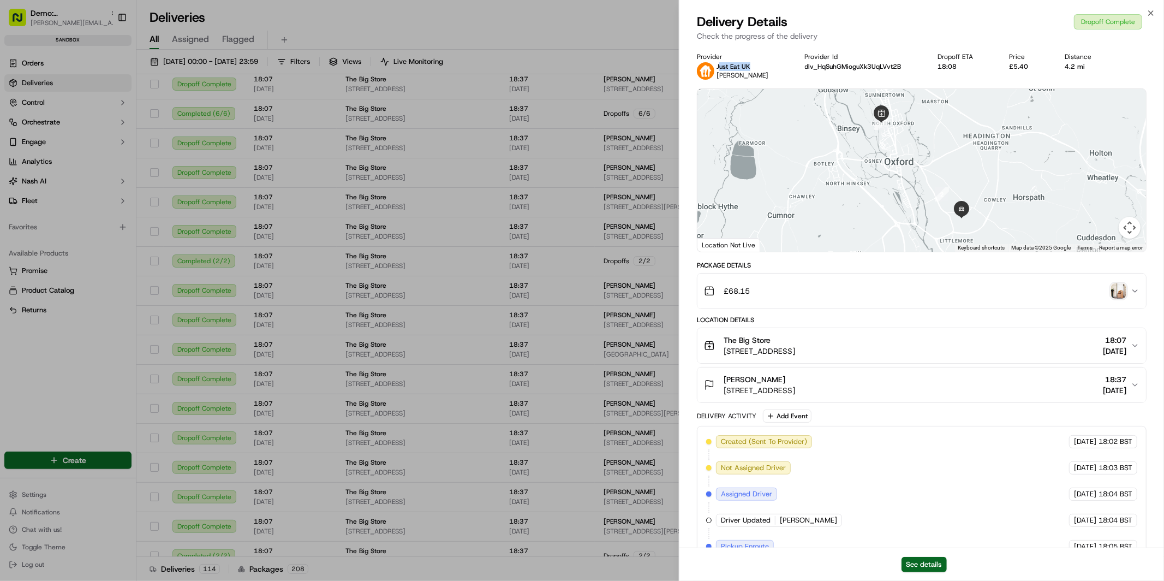
drag, startPoint x: 719, startPoint y: 63, endPoint x: 751, endPoint y: 63, distance: 32.7
click at [751, 63] on div "Just Eat UK Ashley Wu" at bounding box center [742, 70] width 90 height 17
drag, startPoint x: 719, startPoint y: 75, endPoint x: 754, endPoint y: 74, distance: 34.9
click at [754, 74] on div "Just Eat UK Ashley Wu" at bounding box center [742, 70] width 90 height 17
drag, startPoint x: 1005, startPoint y: 66, endPoint x: 983, endPoint y: 68, distance: 21.9
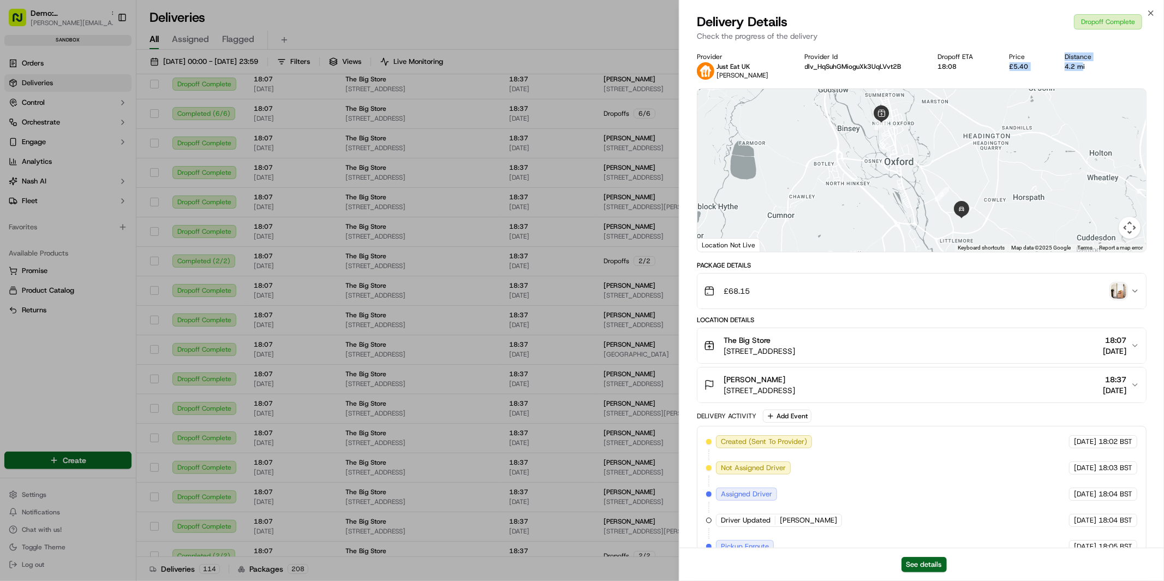
click at [1065, 64] on div "Provider Just Eat UK Ashley Wu Provider Id dlv_HqSuhGMioguXk3UqLVvt2B Dropoff E…" at bounding box center [922, 65] width 450 height 27
click at [938, 69] on div "18:08" at bounding box center [965, 66] width 54 height 9
click at [1118, 290] on img "button" at bounding box center [1118, 290] width 15 height 15
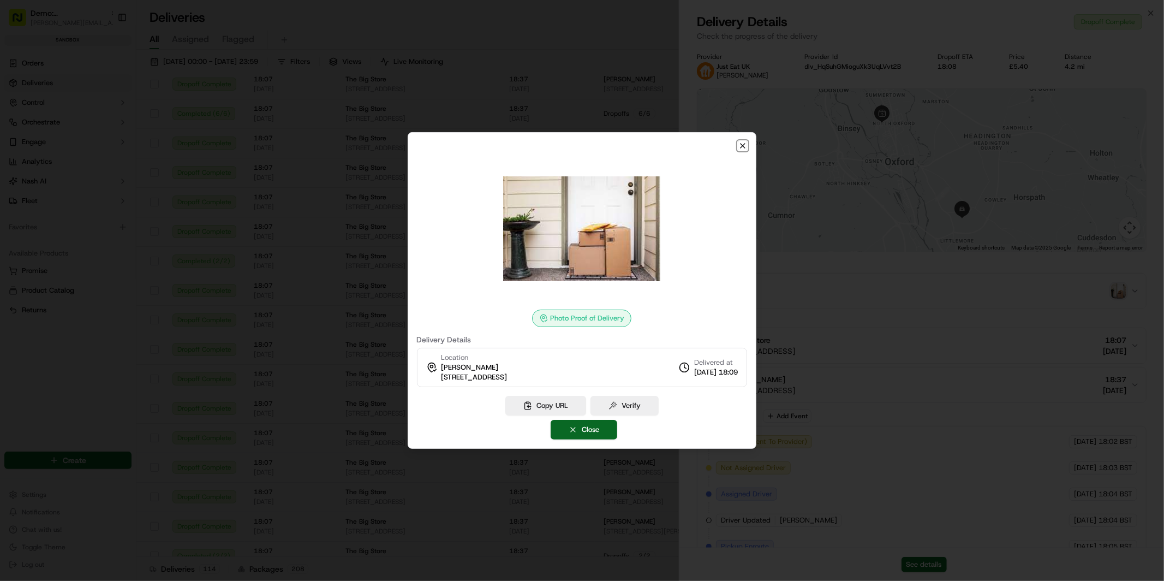
click at [742, 146] on icon "button" at bounding box center [742, 145] width 9 height 9
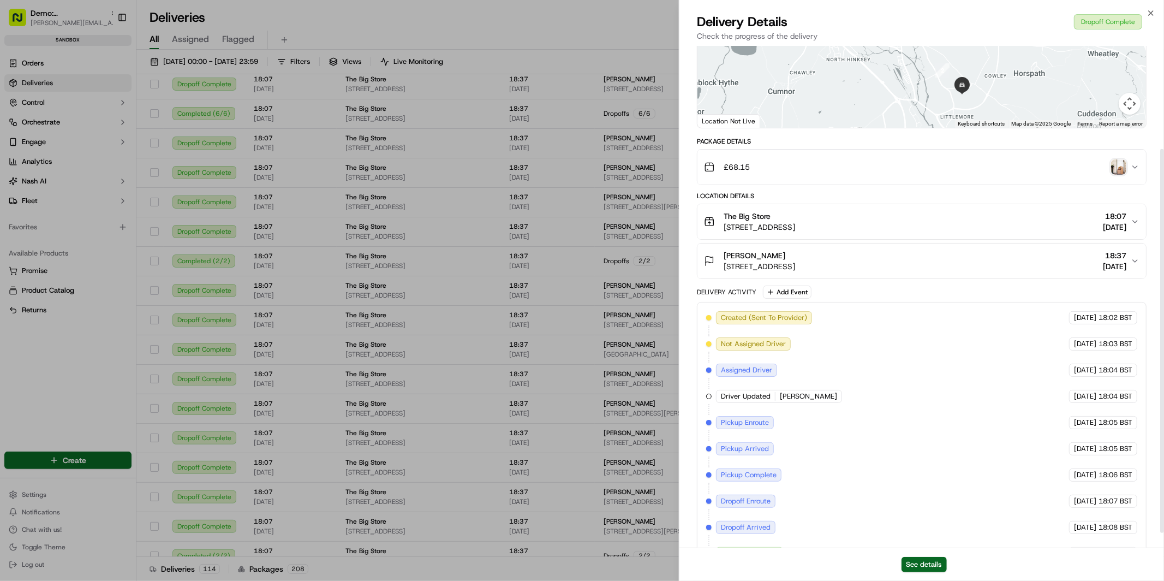
scroll to position [153, 0]
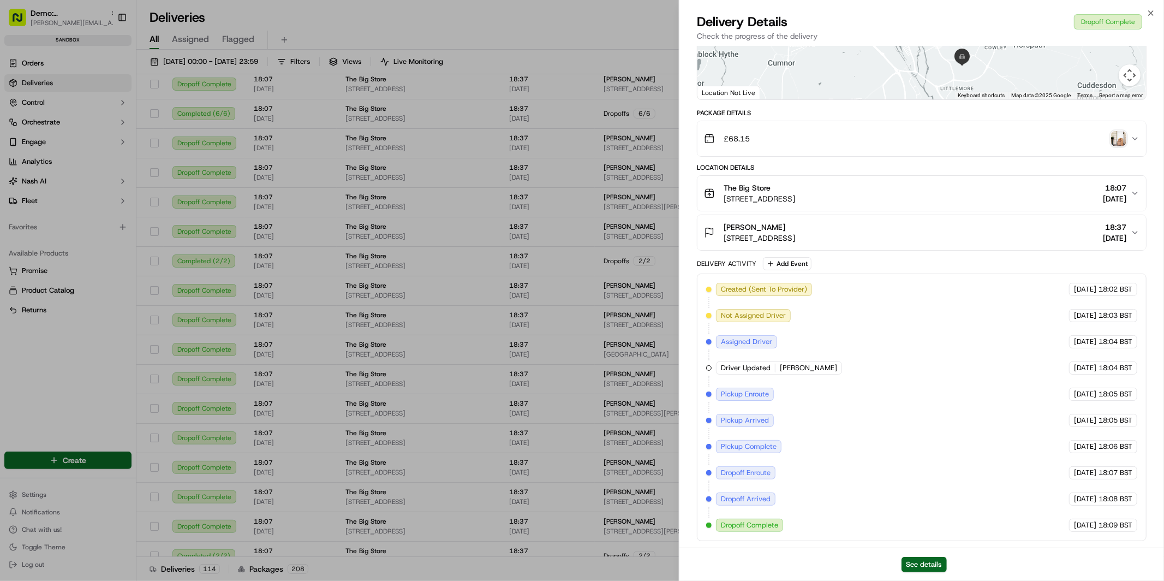
click at [795, 188] on div "The Big Store" at bounding box center [759, 187] width 71 height 11
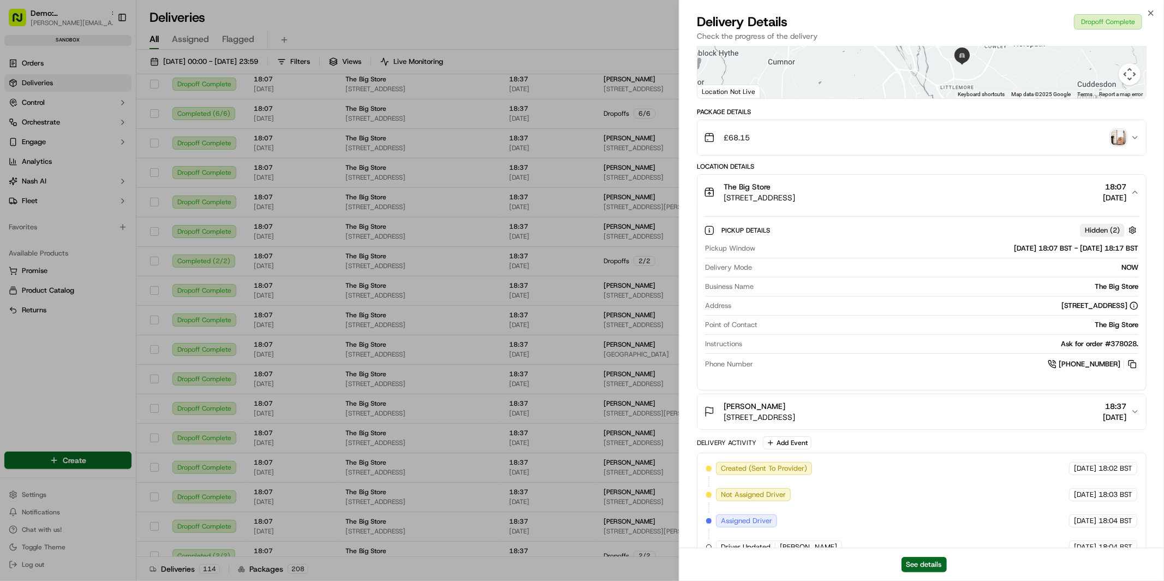
click at [795, 195] on span "95 Kingston Rd, Oxford OX2 6RL, UK" at bounding box center [759, 197] width 71 height 11
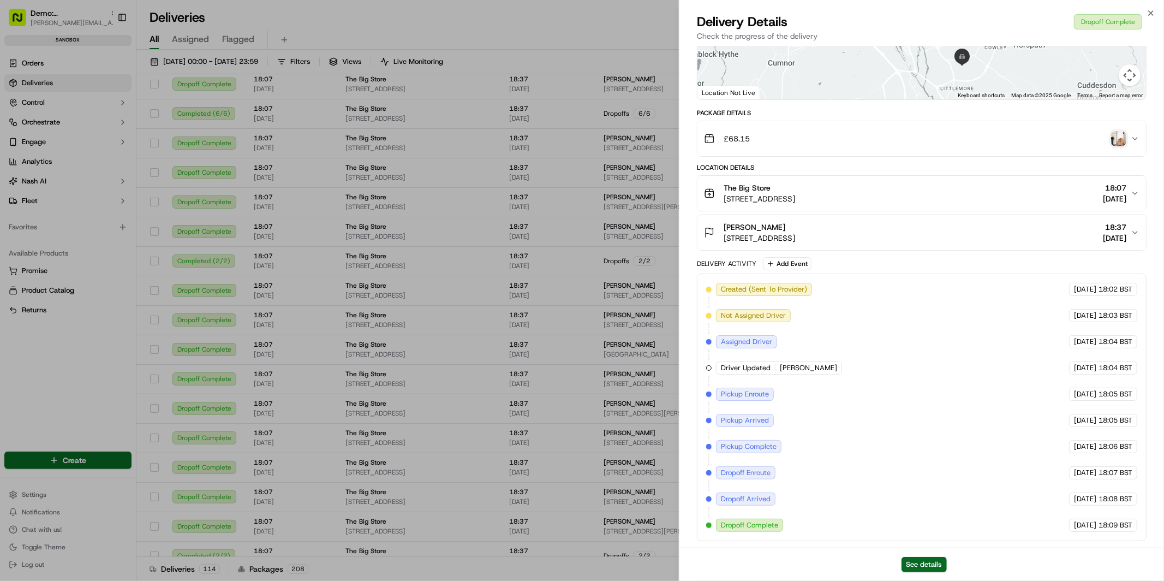
click at [795, 232] on span "1 The Grates, Oxford OX4 3LJ, UK" at bounding box center [759, 237] width 71 height 11
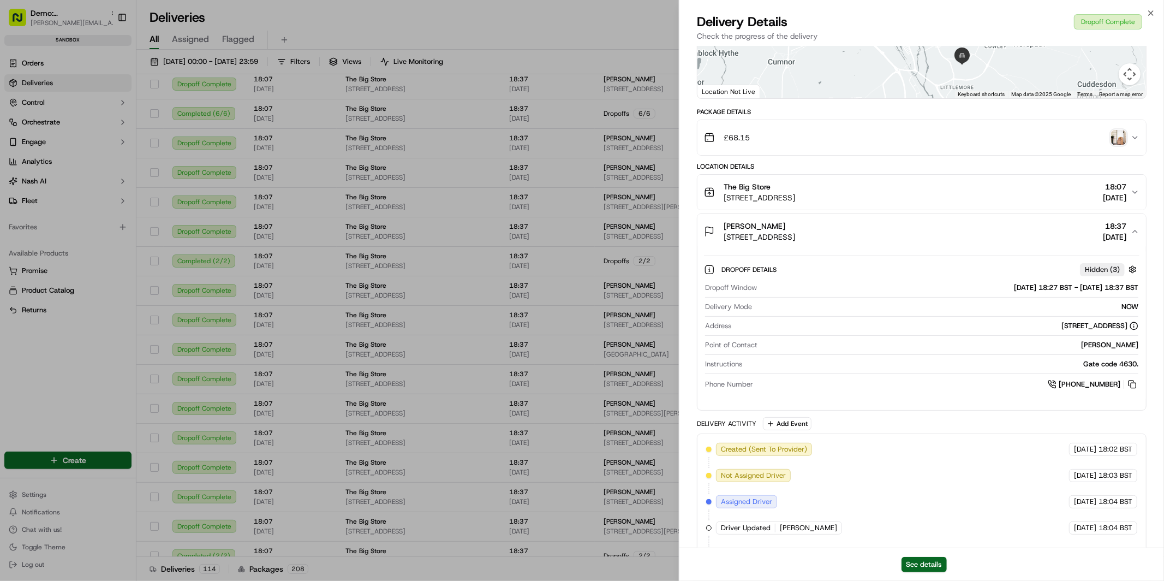
click at [793, 238] on span "1 The Grates, Oxford OX4 3LJ, UK" at bounding box center [759, 236] width 71 height 11
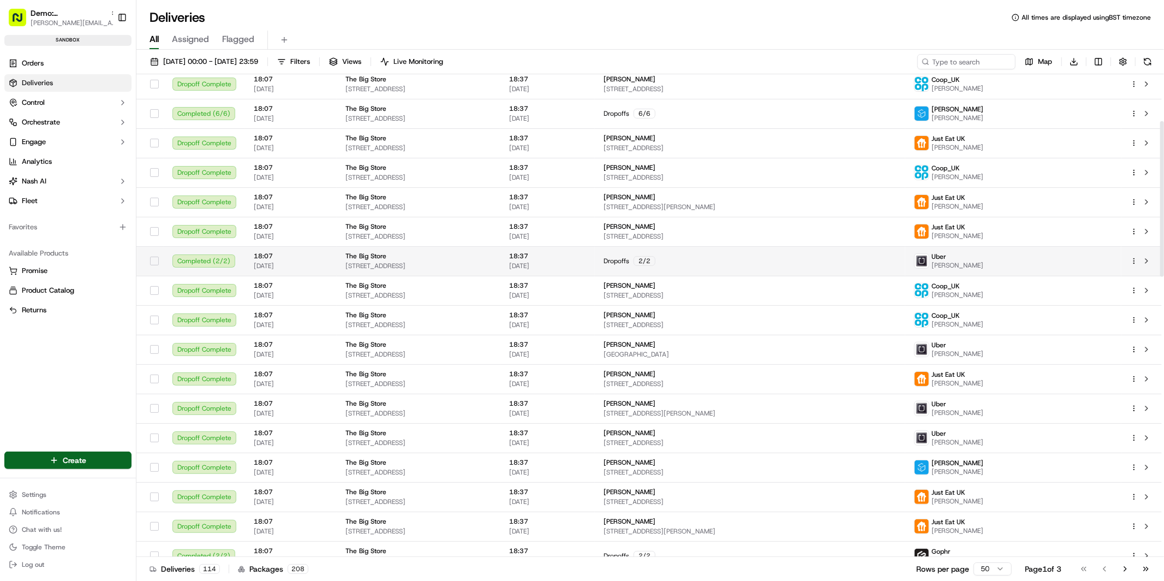
click at [215, 264] on div "Completed ( 2 / 2 )" at bounding box center [204, 260] width 64 height 13
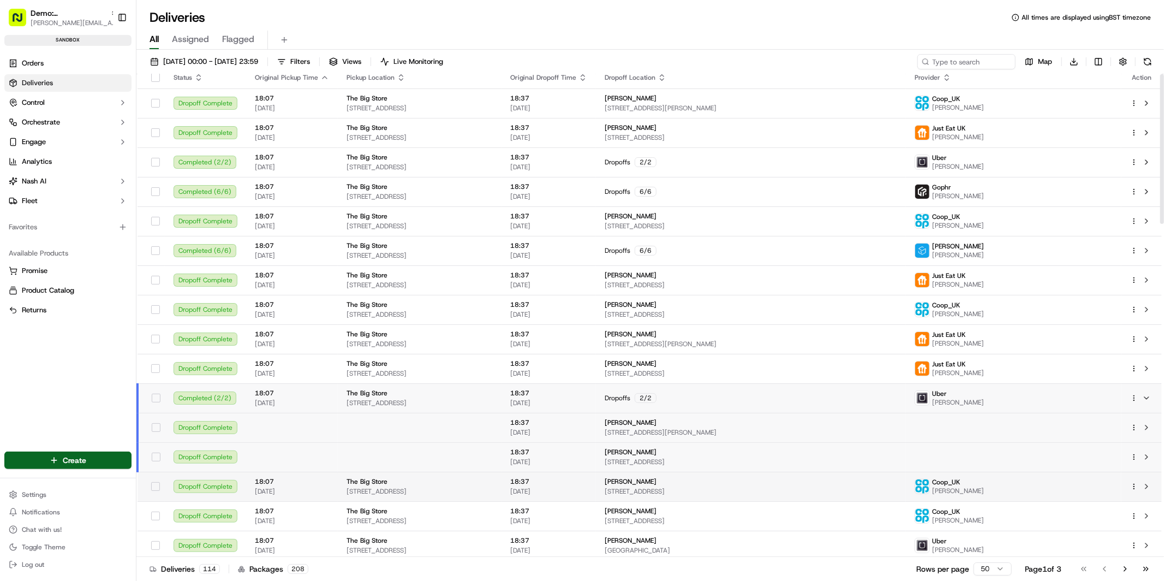
scroll to position [0, 0]
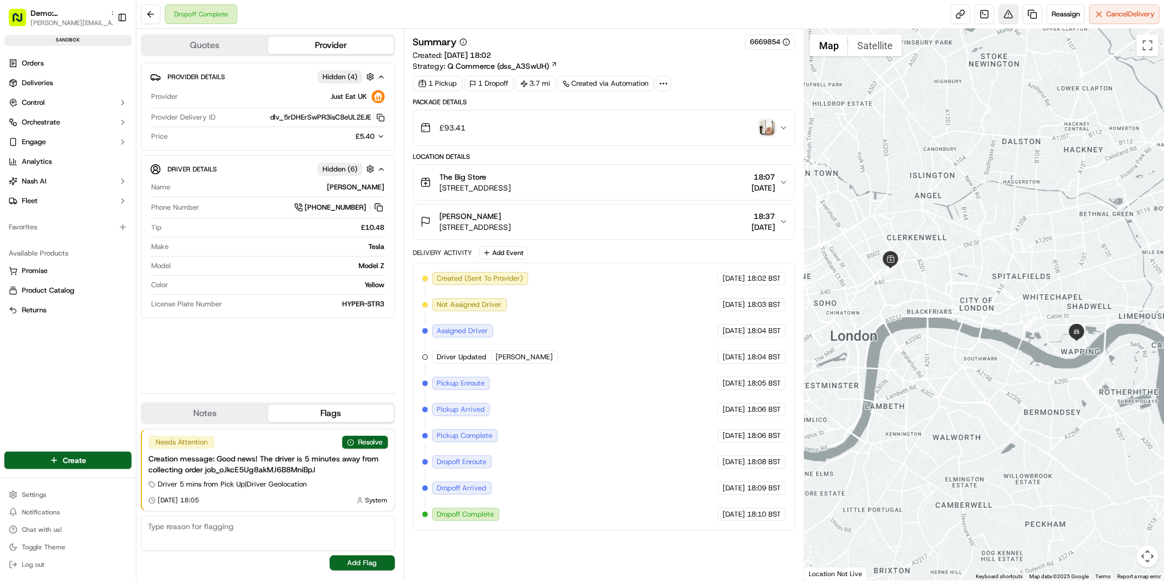
click at [1008, 13] on button at bounding box center [1009, 14] width 20 height 20
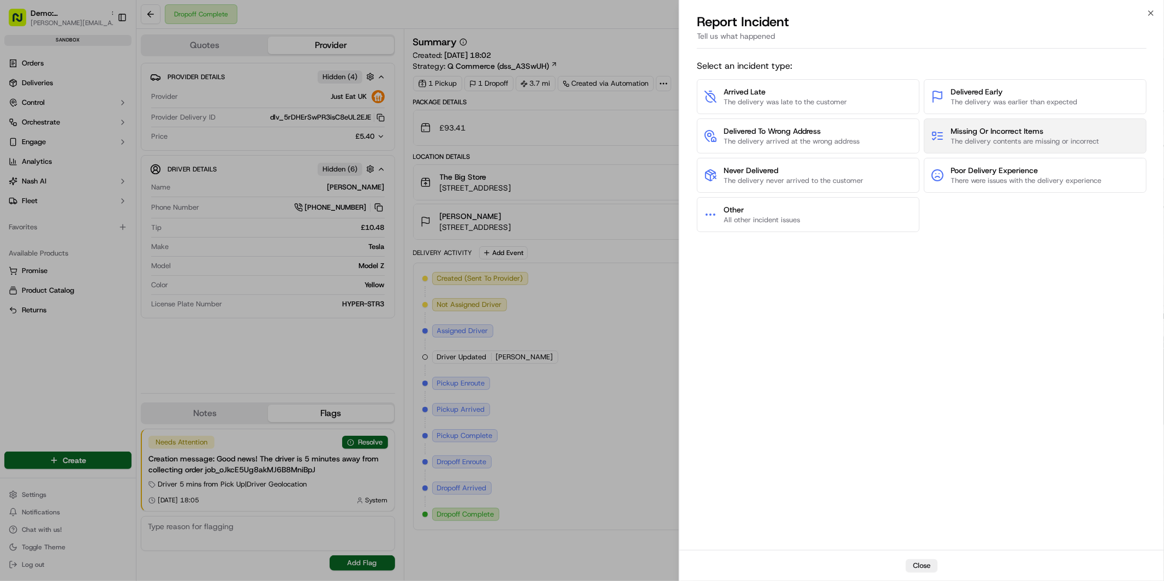
click at [1040, 136] on span "The delivery contents are missing or incorrect" at bounding box center [1025, 141] width 148 height 10
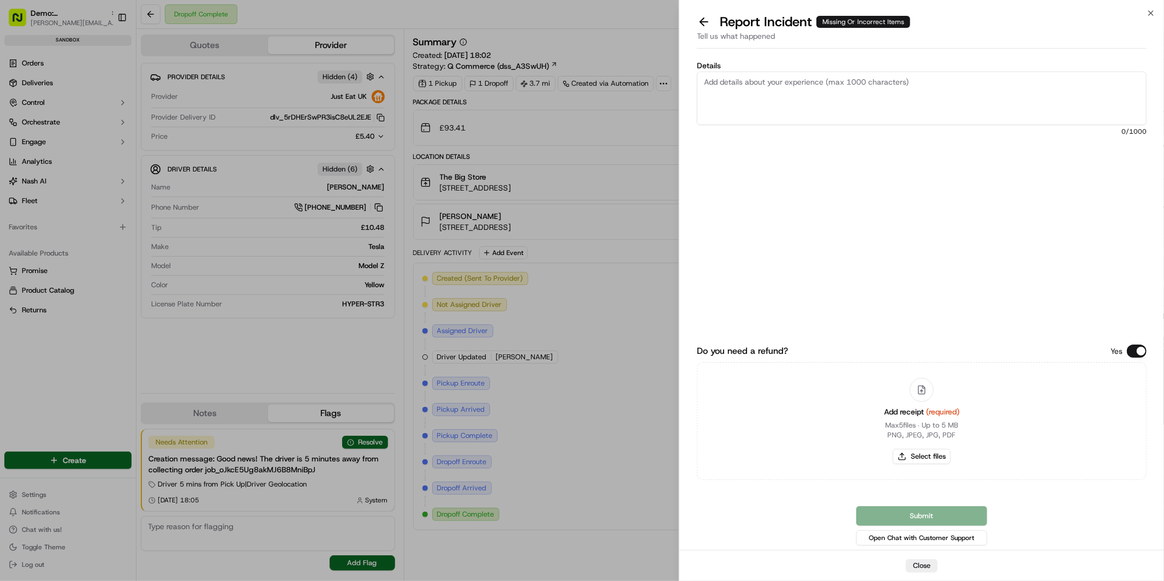
click at [840, 80] on textarea "Details" at bounding box center [922, 97] width 450 height 53
type textarea "hnv;kjfevn;rtnggrt"
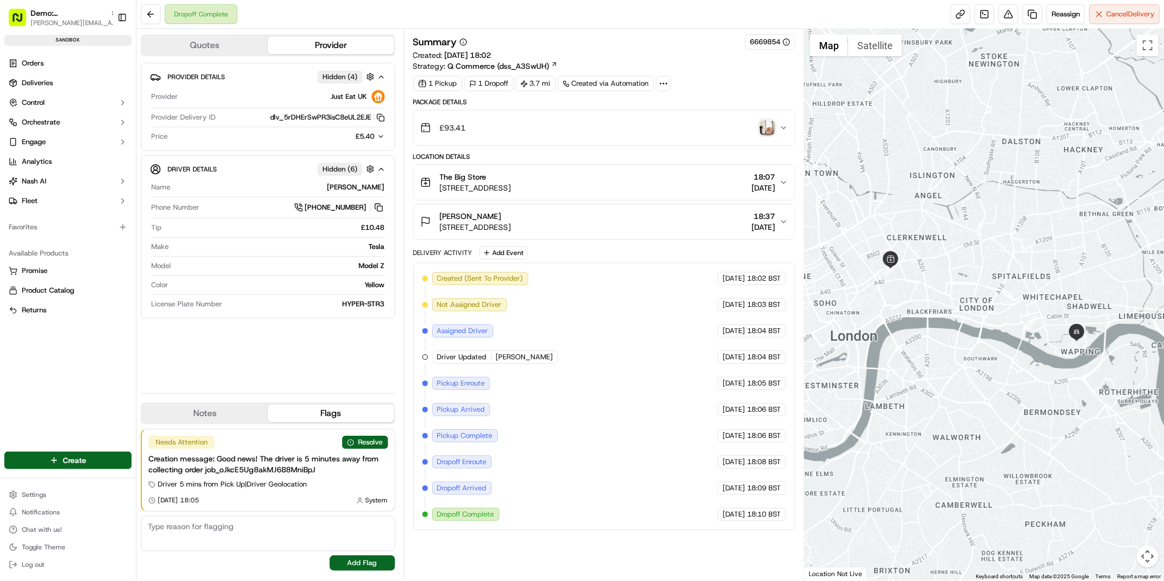
click at [222, 44] on button "Quotes" at bounding box center [205, 45] width 126 height 17
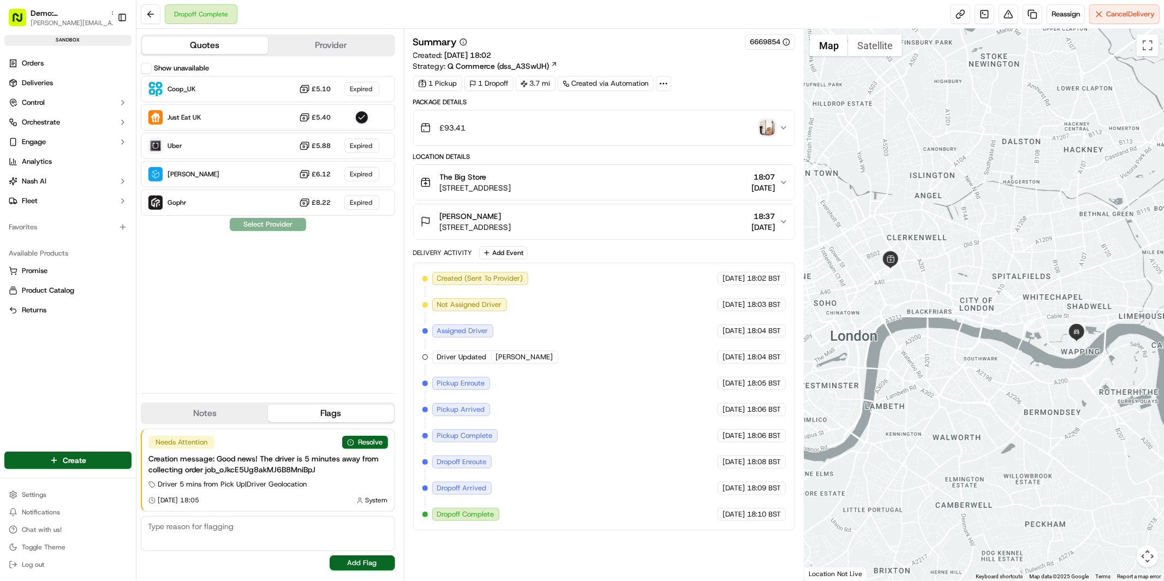
click at [150, 68] on button "Show unavailable" at bounding box center [146, 68] width 11 height 11
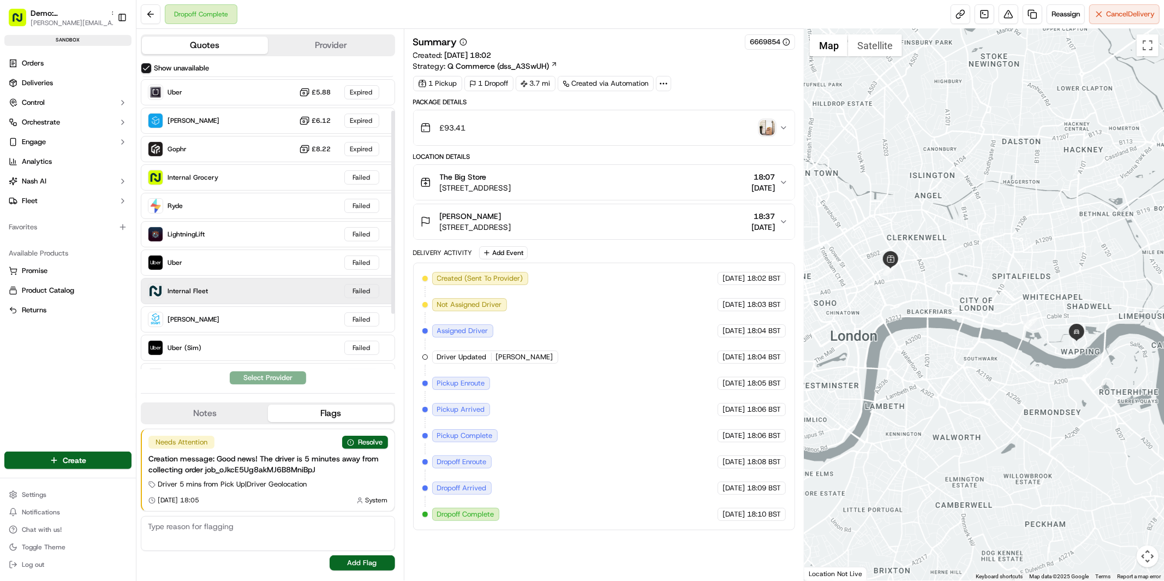
scroll to position [63, 0]
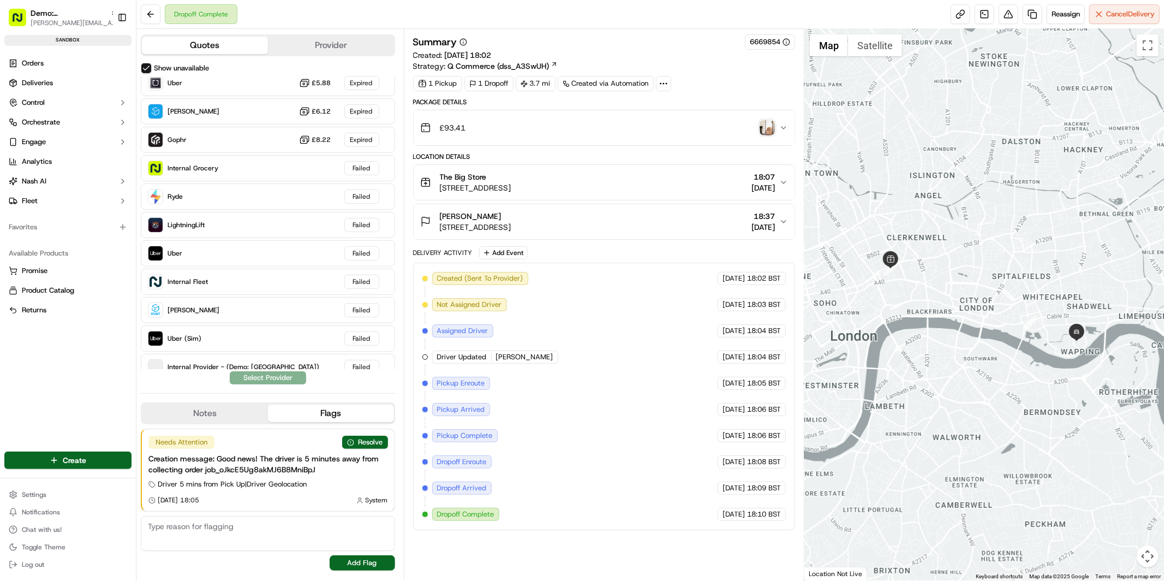
click at [359, 14] on div "Dropoff Complete Reassign Cancel Delivery" at bounding box center [650, 14] width 1028 height 29
click at [41, 144] on span "Engage" at bounding box center [34, 142] width 24 height 10
click at [68, 160] on span "Tracking Customization" at bounding box center [60, 159] width 76 height 10
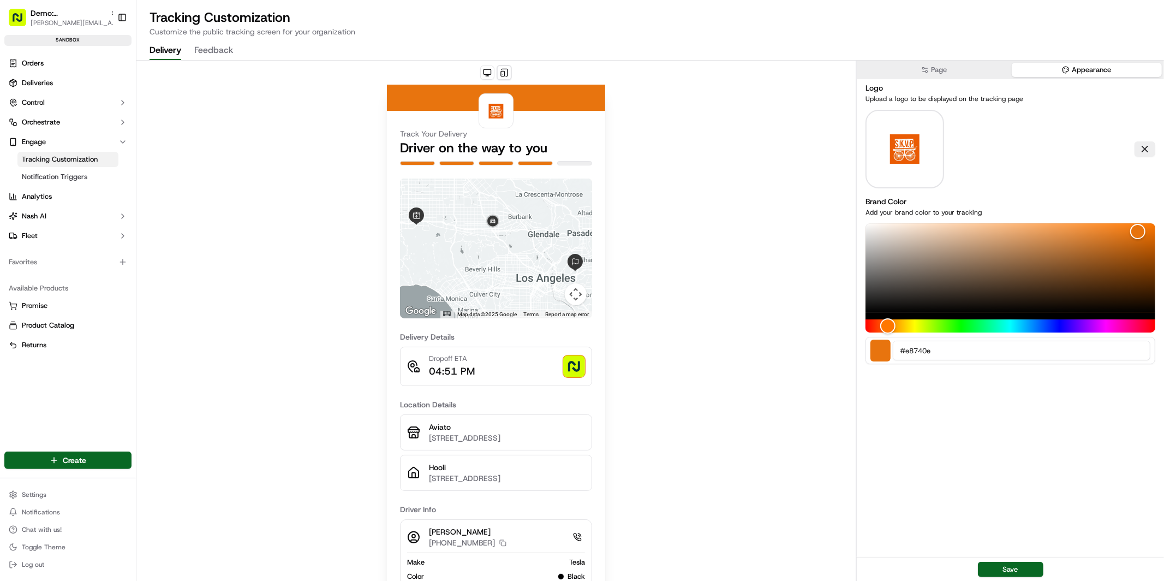
click at [1100, 70] on button "Appearance" at bounding box center [1087, 70] width 150 height 14
click at [1143, 147] on button at bounding box center [1145, 148] width 21 height 15
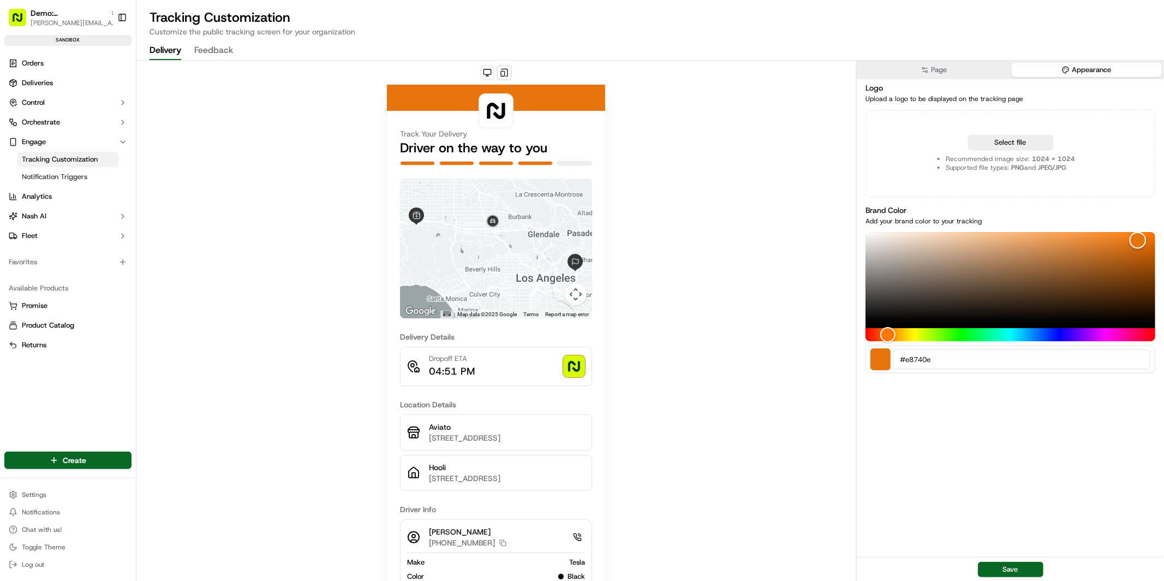
drag, startPoint x: 996, startPoint y: 297, endPoint x: 1000, endPoint y: 306, distance: 9.5
click at [996, 297] on div "Color" at bounding box center [1010, 276] width 290 height 89
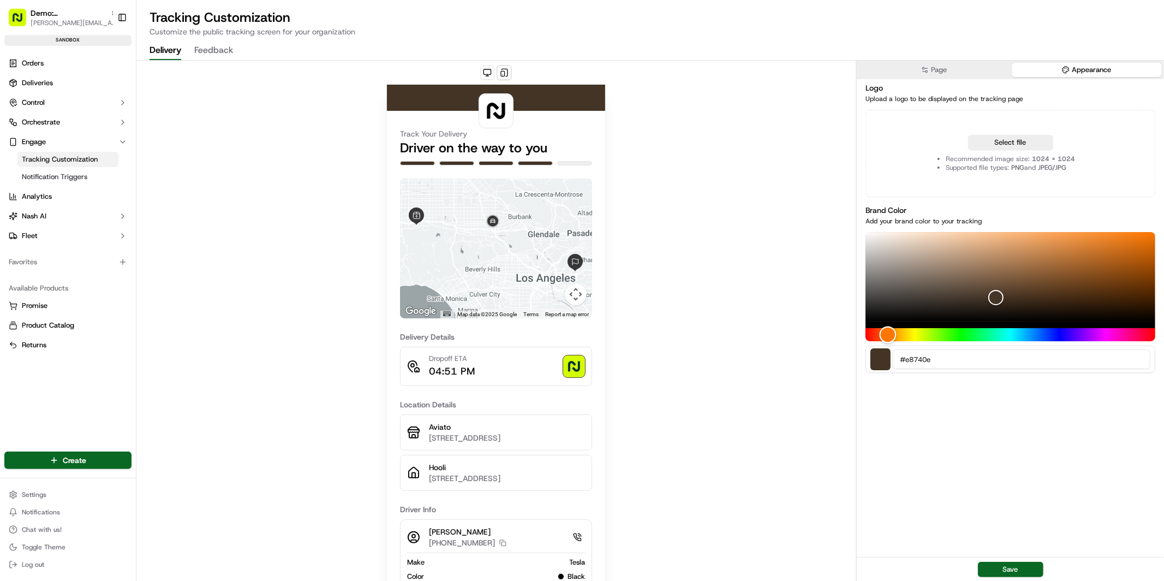
drag, startPoint x: 1017, startPoint y: 331, endPoint x: 1028, endPoint y: 337, distance: 12.7
click at [1017, 332] on div "Hue" at bounding box center [1010, 334] width 290 height 13
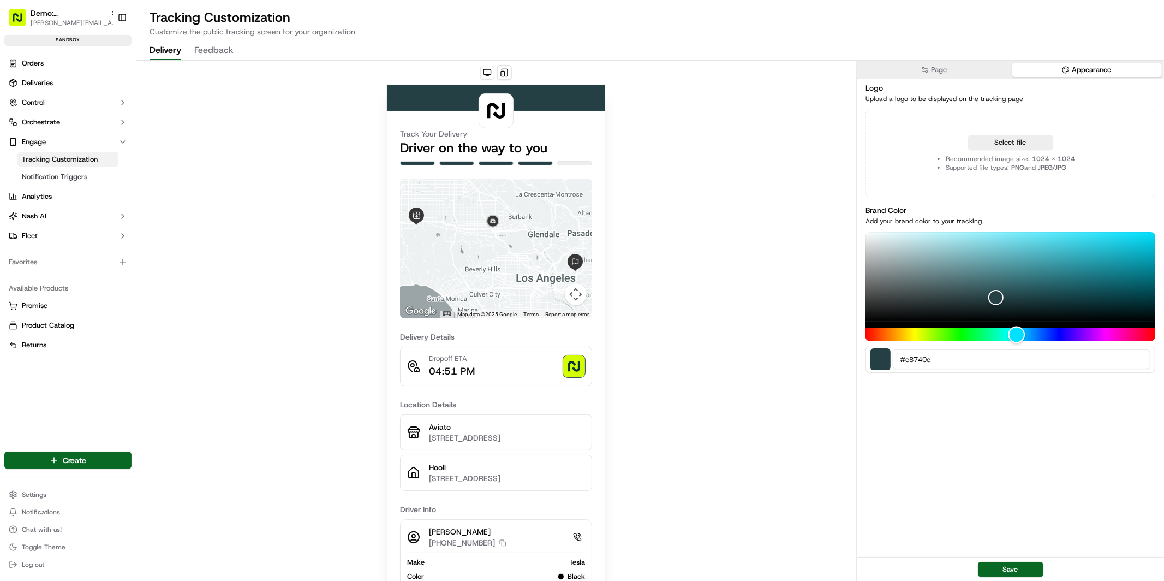
drag, startPoint x: 1036, startPoint y: 335, endPoint x: 1046, endPoint y: 334, distance: 9.3
click at [1039, 334] on div "Hue" at bounding box center [1010, 334] width 290 height 13
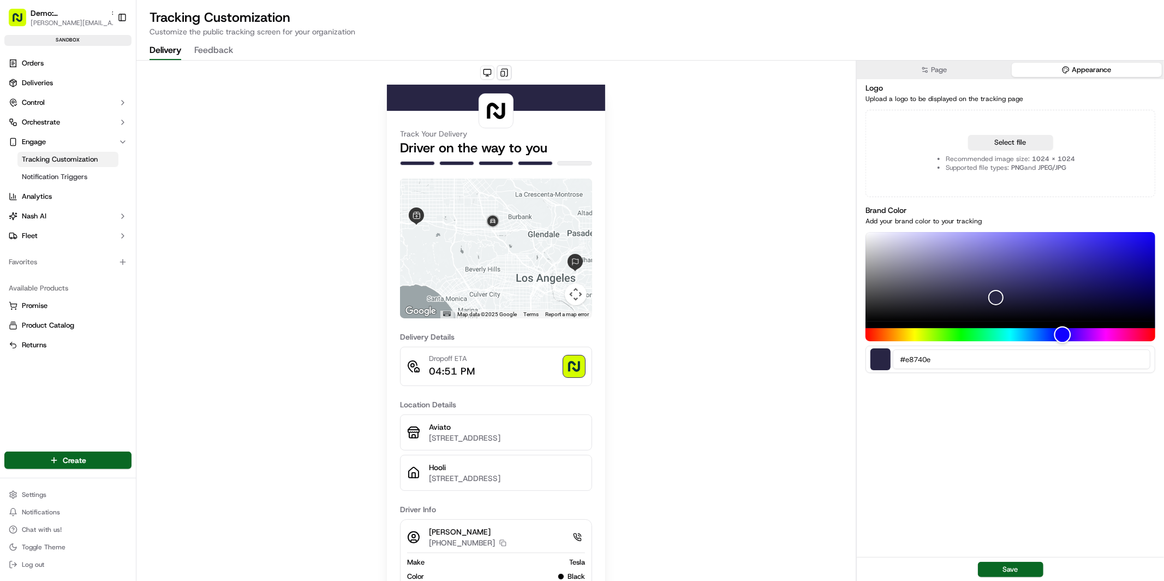
click at [1062, 333] on div "Hue" at bounding box center [1010, 334] width 290 height 13
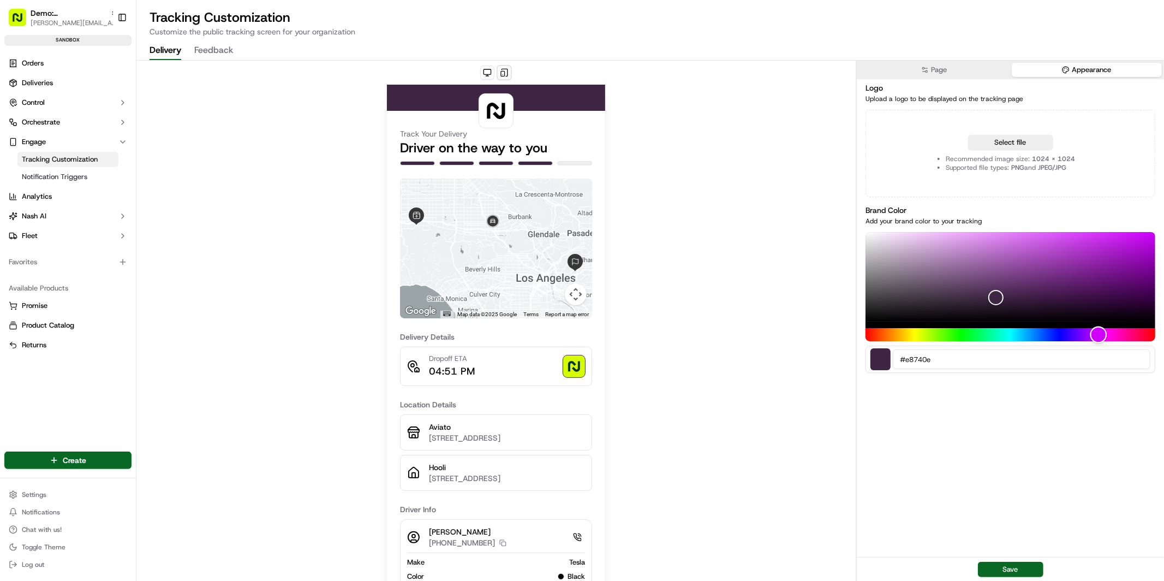
click at [1098, 331] on div "Hue" at bounding box center [1010, 334] width 290 height 13
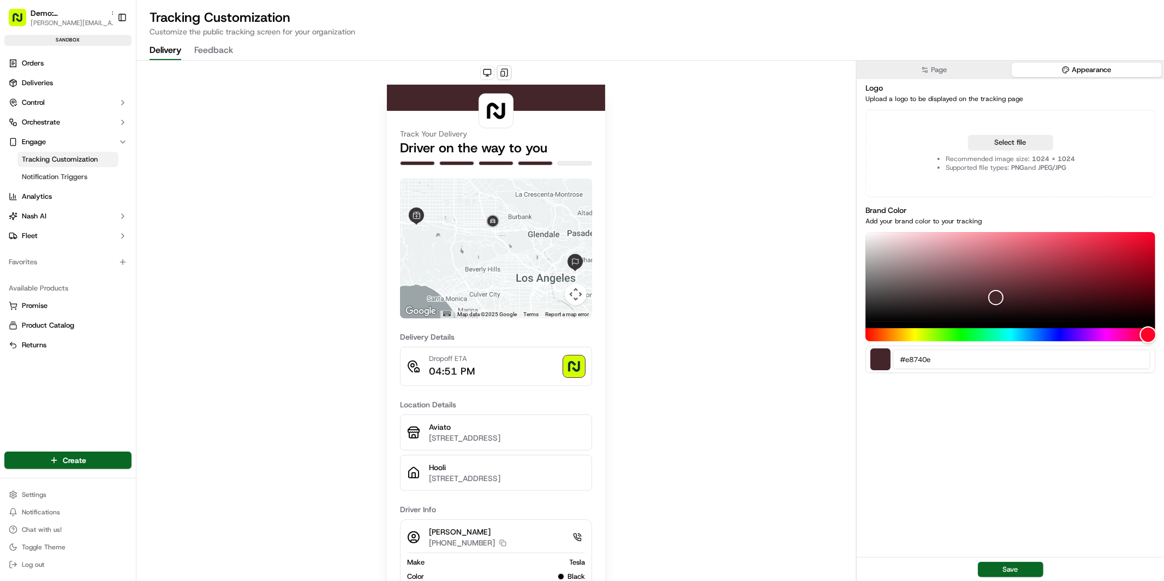
drag, startPoint x: 1148, startPoint y: 335, endPoint x: 1136, endPoint y: 291, distance: 45.4
click at [1148, 335] on div "Hue" at bounding box center [1010, 334] width 290 height 13
click at [1133, 264] on div "Color" at bounding box center [1010, 276] width 290 height 89
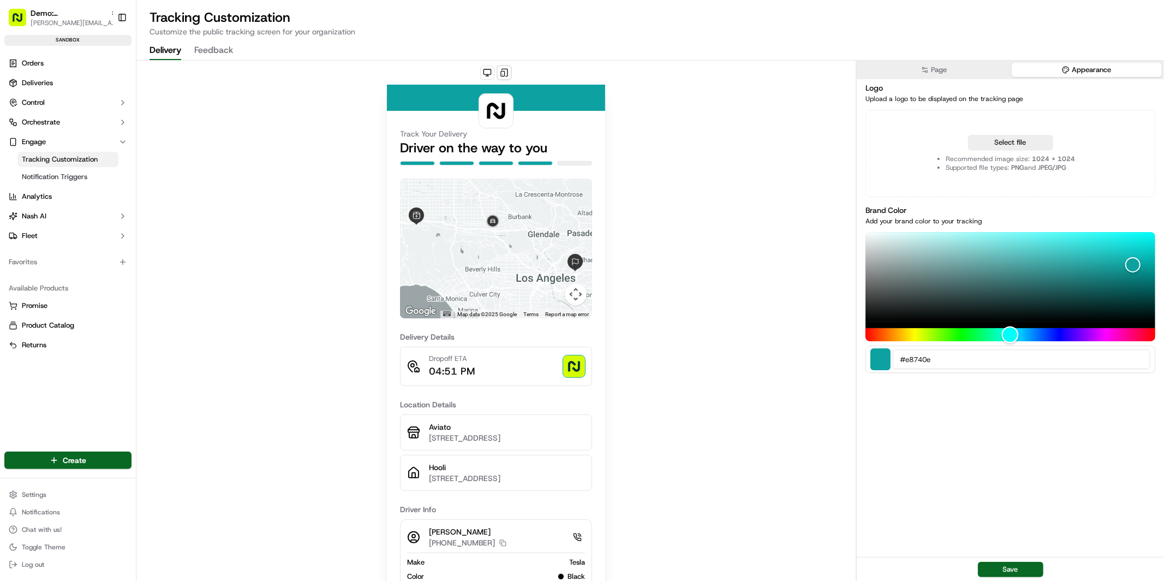
drag, startPoint x: 1149, startPoint y: 334, endPoint x: 1010, endPoint y: 337, distance: 138.6
click at [1010, 337] on div "Hue" at bounding box center [1009, 334] width 17 height 17
click at [966, 68] on button "Page" at bounding box center [934, 70] width 150 height 14
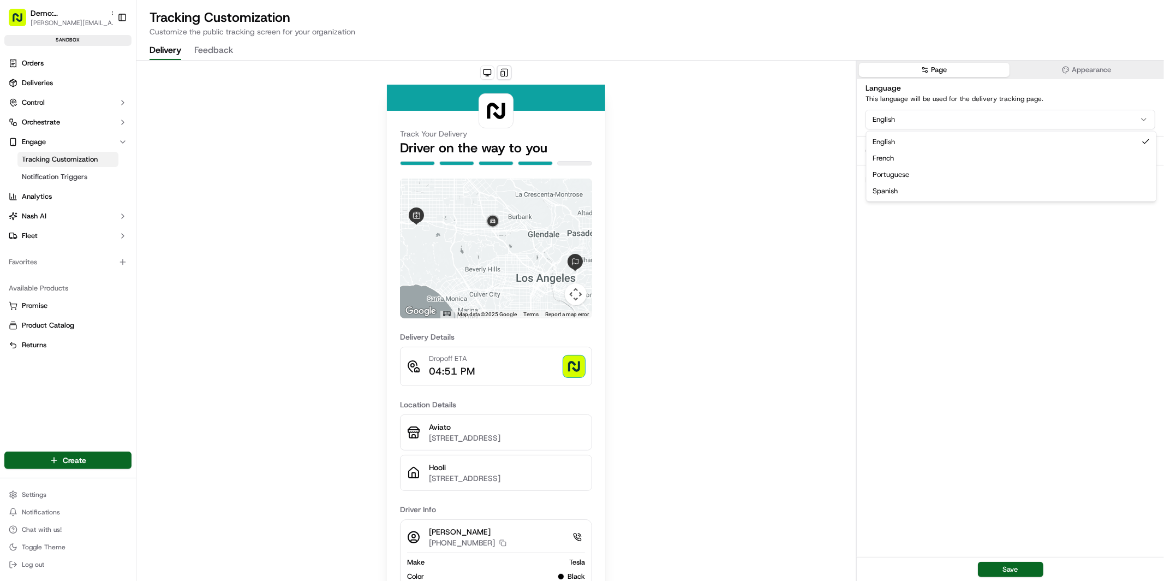
click at [914, 121] on html "Demo: UK patrick.eve@usenash.com Toggle Sidebar sandbox Orders Deliveries Contr…" at bounding box center [582, 290] width 1164 height 581
click at [915, 146] on div "Configure Sections" at bounding box center [898, 150] width 67 height 11
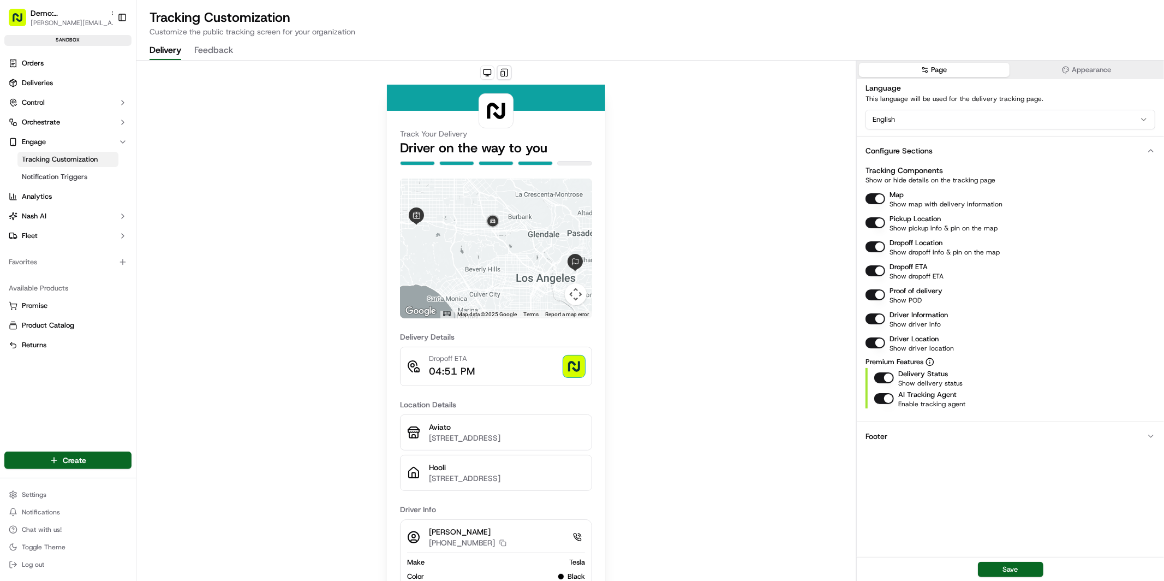
click at [873, 198] on button "Map" at bounding box center [875, 198] width 20 height 11
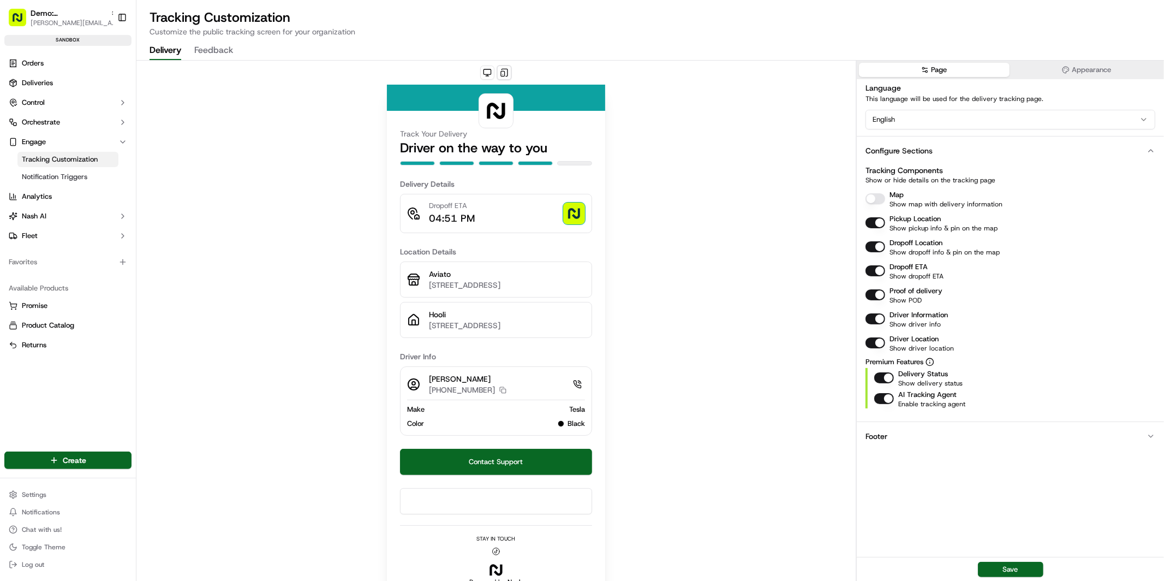
click at [873, 198] on button "Map" at bounding box center [875, 198] width 20 height 11
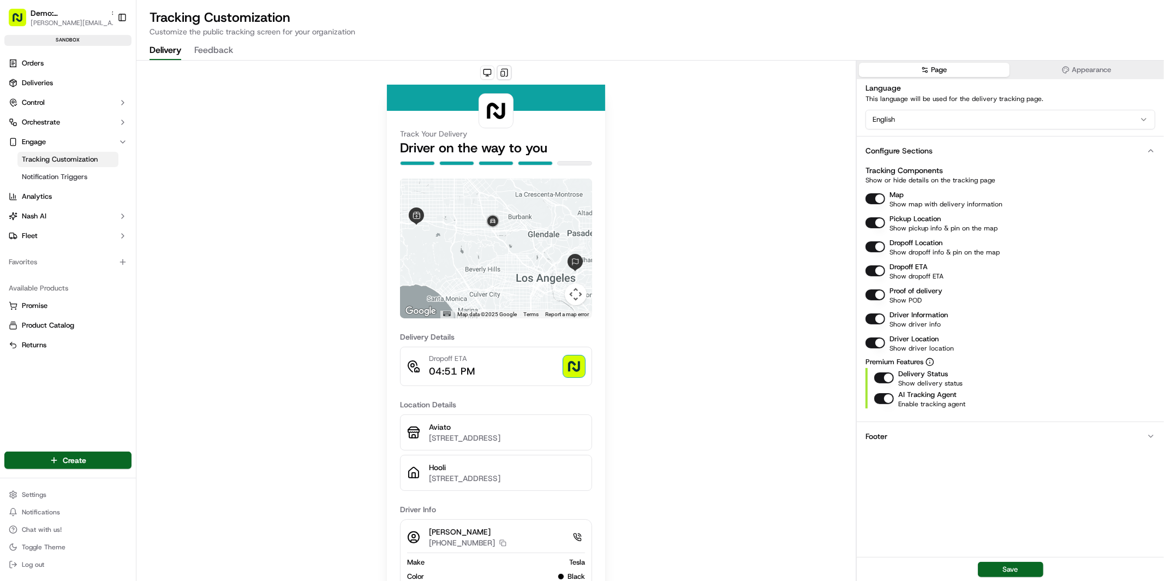
click at [872, 245] on button "Dropoff Location" at bounding box center [875, 246] width 20 height 11
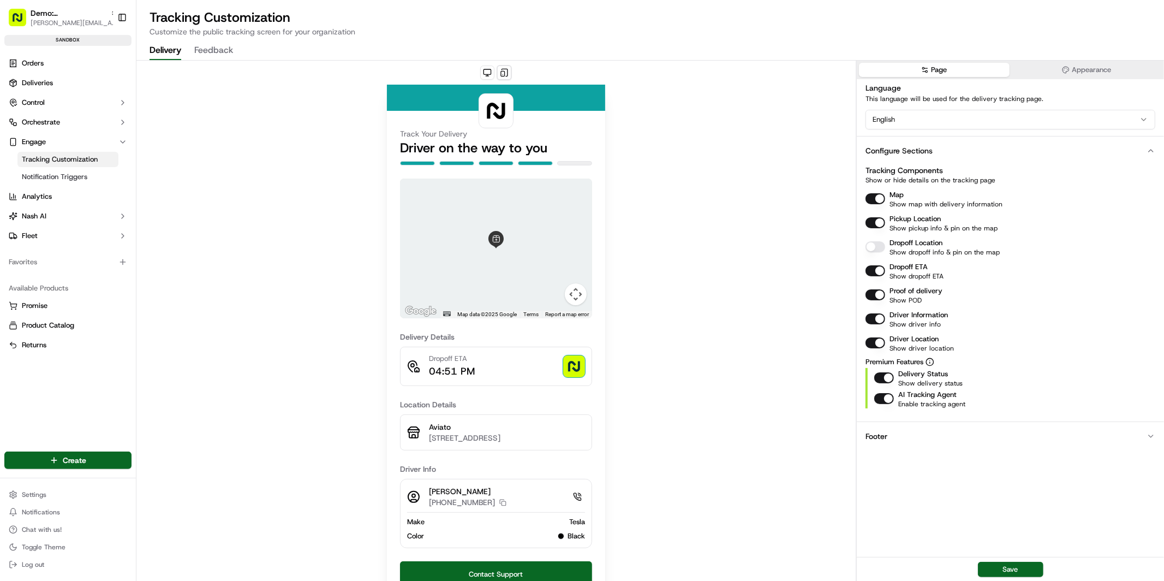
click at [872, 245] on button "Dropoff Location" at bounding box center [875, 246] width 20 height 11
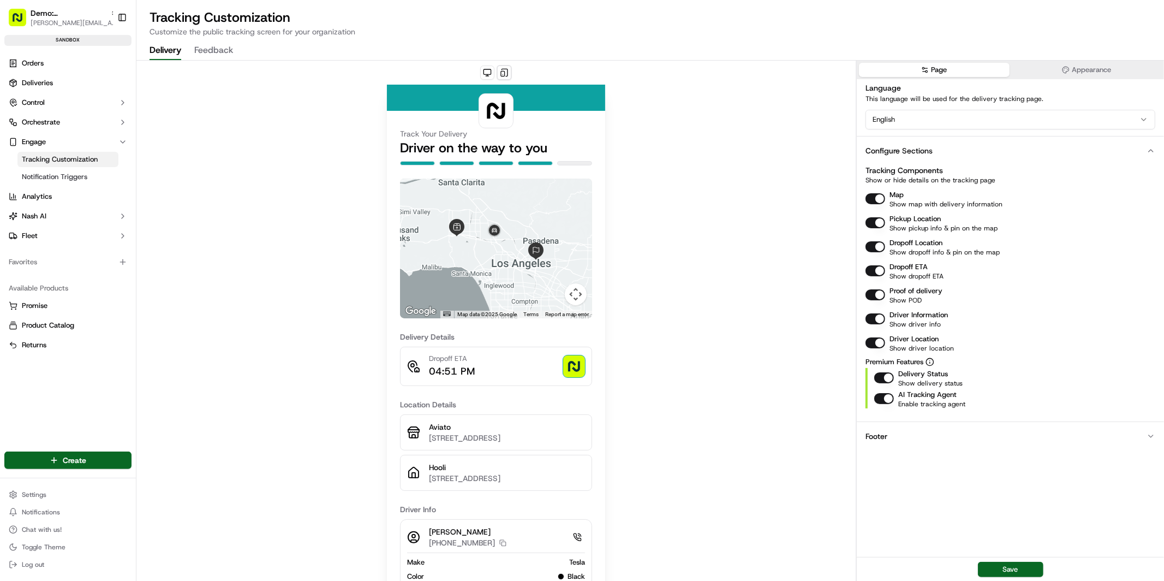
click at [872, 319] on button "Driver Information" at bounding box center [875, 318] width 20 height 11
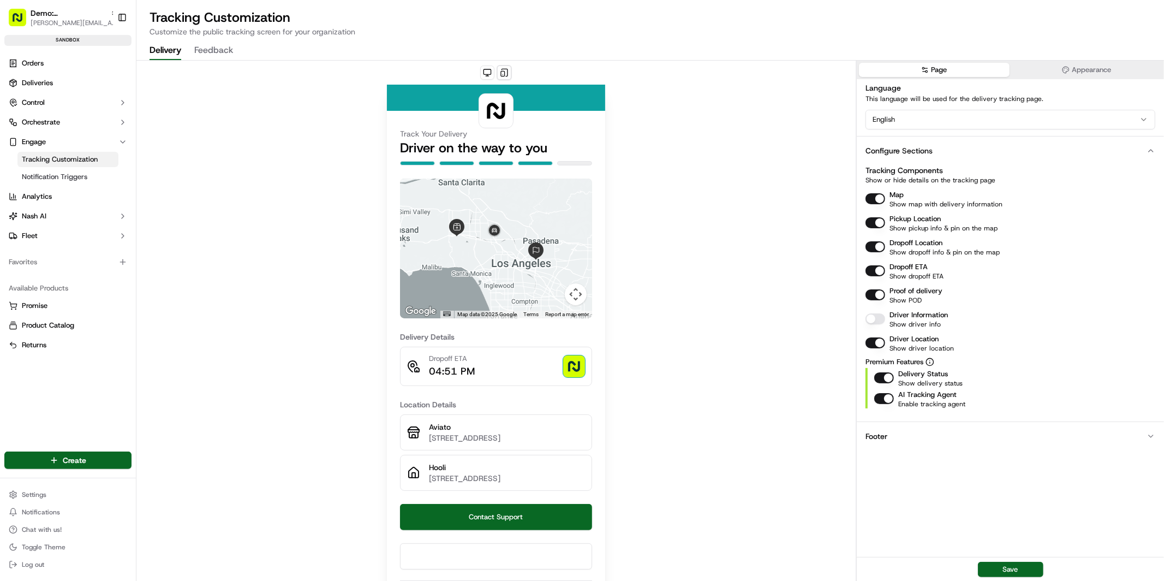
click at [872, 319] on button "Driver Information" at bounding box center [875, 318] width 20 height 11
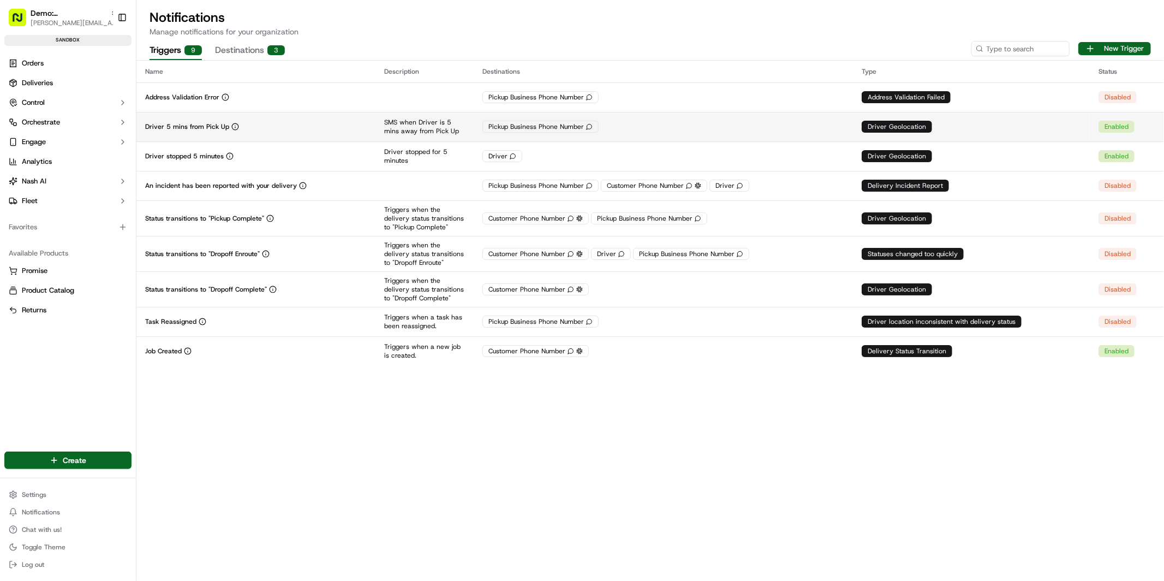
click at [251, 122] on div "Driver 5 mins from Pick Up" at bounding box center [256, 126] width 222 height 9
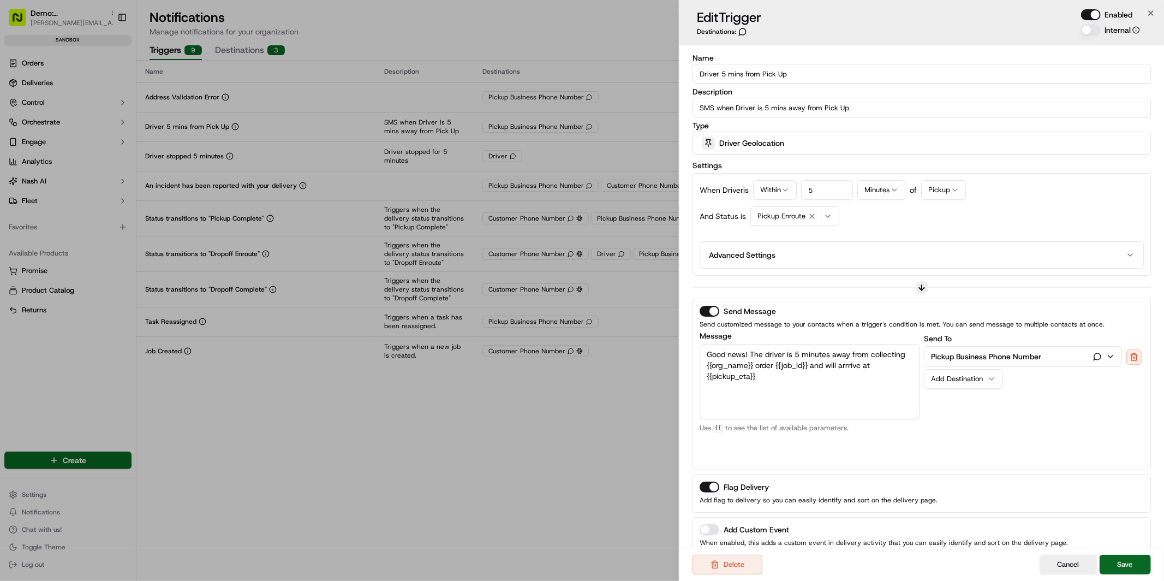
drag, startPoint x: 828, startPoint y: 76, endPoint x: 697, endPoint y: 73, distance: 131.6
click at [696, 72] on input "Driver 5 mins from Pick Up" at bounding box center [921, 74] width 458 height 20
click at [798, 73] on input "Driver 5 mins from Pick Up" at bounding box center [921, 74] width 458 height 20
click at [751, 144] on span "Driver Geolocation" at bounding box center [751, 143] width 65 height 11
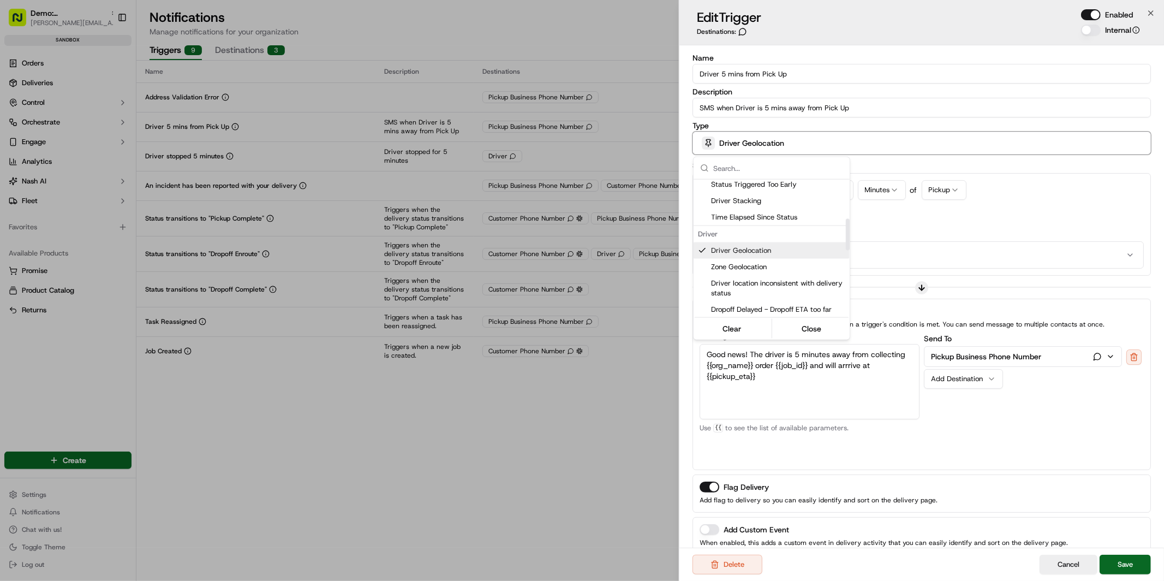
scroll to position [170, 0]
click at [878, 165] on div at bounding box center [582, 290] width 1164 height 581
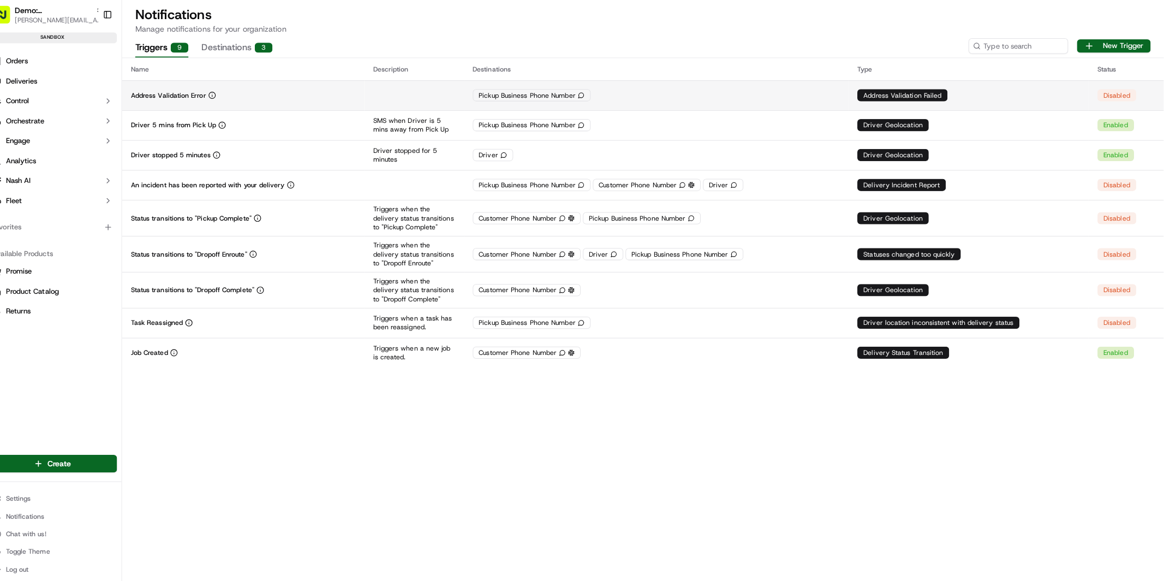
scroll to position [0, 0]
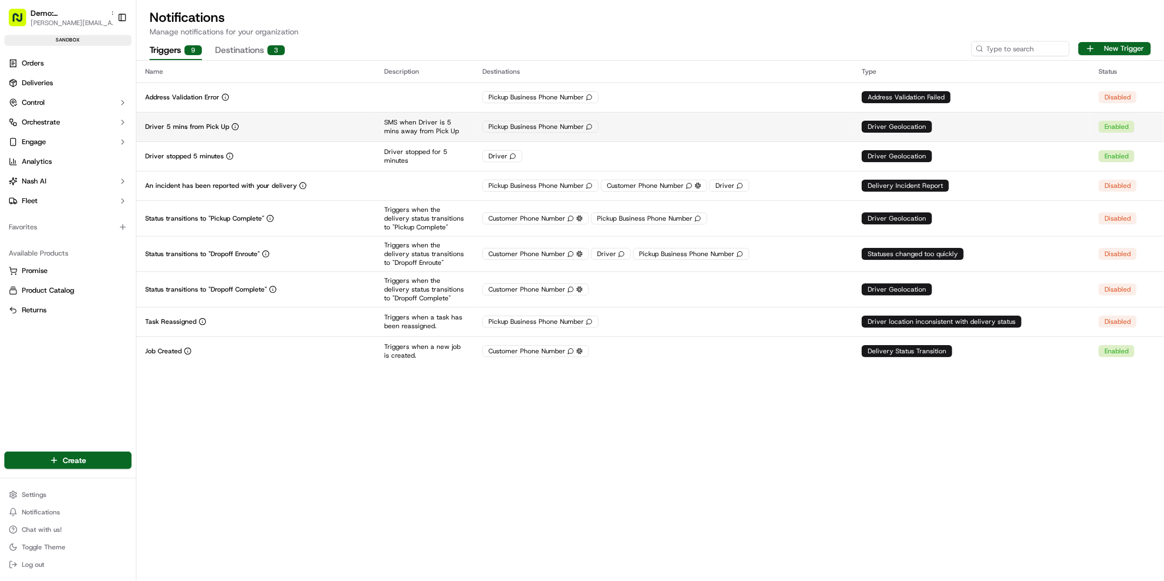
click at [198, 128] on p "Driver 5 mins from Pick Up" at bounding box center [187, 126] width 84 height 9
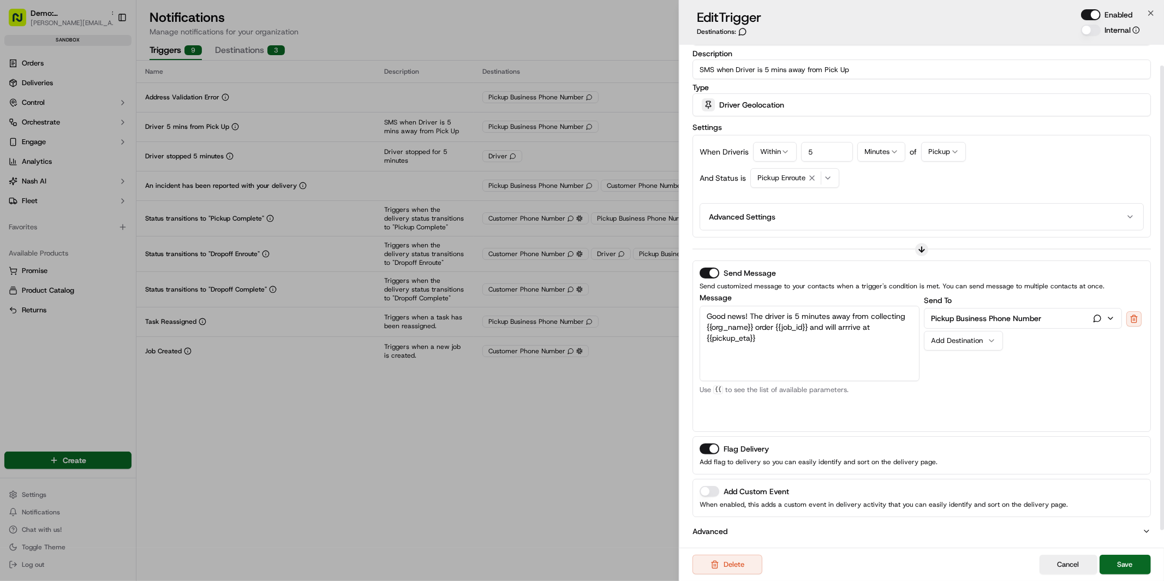
scroll to position [40, 0]
drag, startPoint x: 768, startPoint y: 338, endPoint x: 714, endPoint y: 308, distance: 61.6
click at [714, 308] on textarea "Good news! The driver is 5 minutes away from collecting {{org_name}} order {{jo…" at bounding box center [810, 340] width 220 height 75
click at [1007, 314] on p "Pickup Business Phone Number" at bounding box center [986, 316] width 110 height 11
click at [1005, 314] on p "Pickup Business Phone Number" at bounding box center [986, 316] width 110 height 11
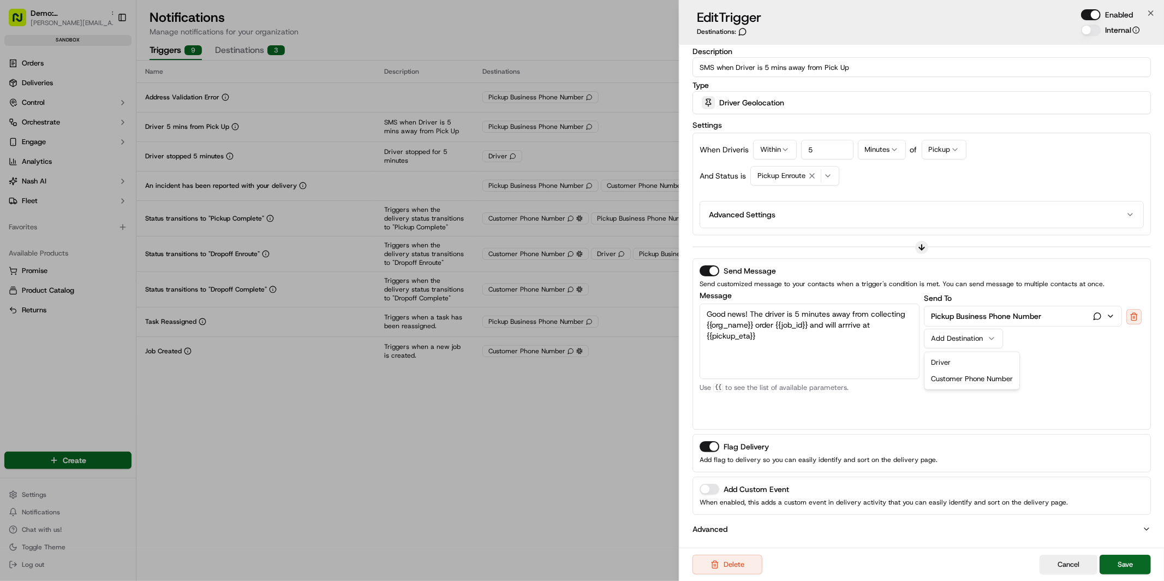
click at [969, 341] on div "Add Destination" at bounding box center [959, 338] width 56 height 10
click at [1072, 348] on div "Send To Pickup Business Phone Number Add Destination Driver Customer Phone Numb…" at bounding box center [1034, 356] width 220 height 131
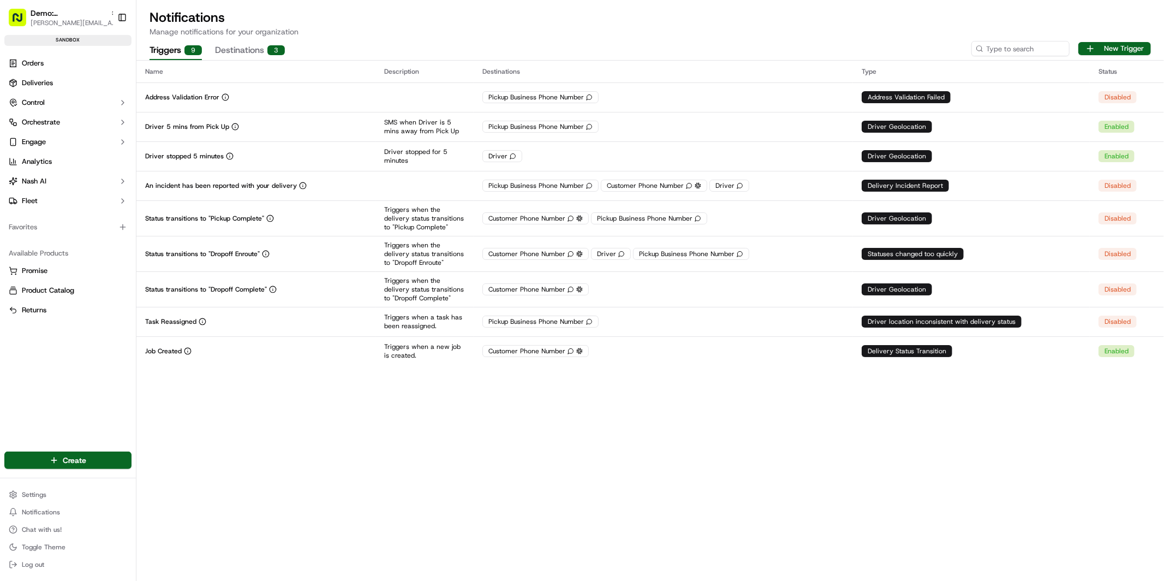
click at [246, 49] on button "Destinations 3" at bounding box center [250, 50] width 70 height 19
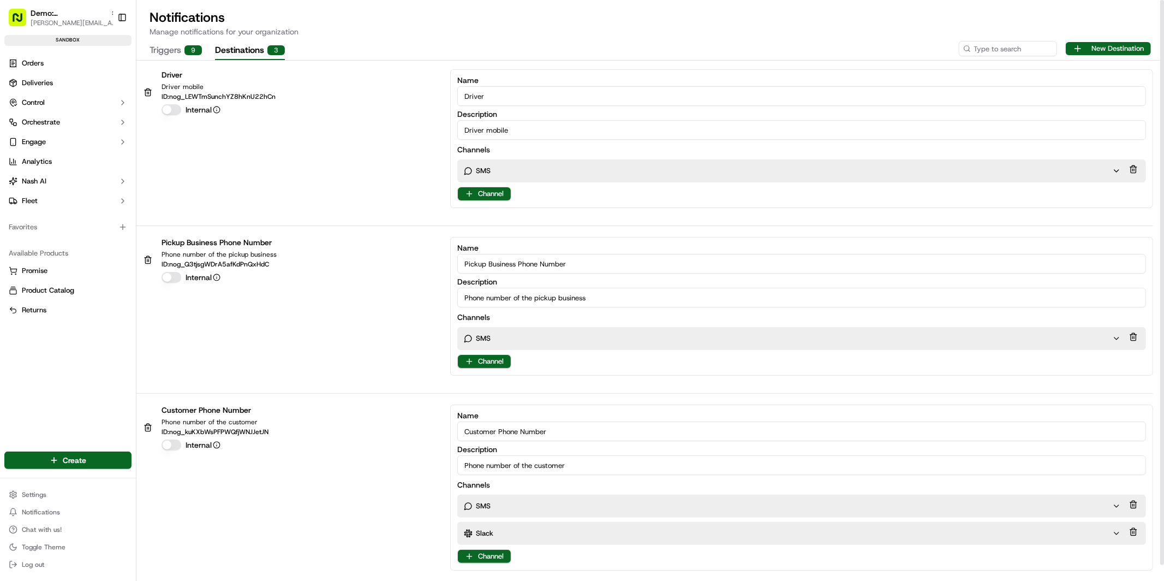
drag, startPoint x: 519, startPoint y: 262, endPoint x: 644, endPoint y: 266, distance: 125.0
click at [644, 266] on input "Pickup Business Phone Number" at bounding box center [801, 264] width 689 height 20
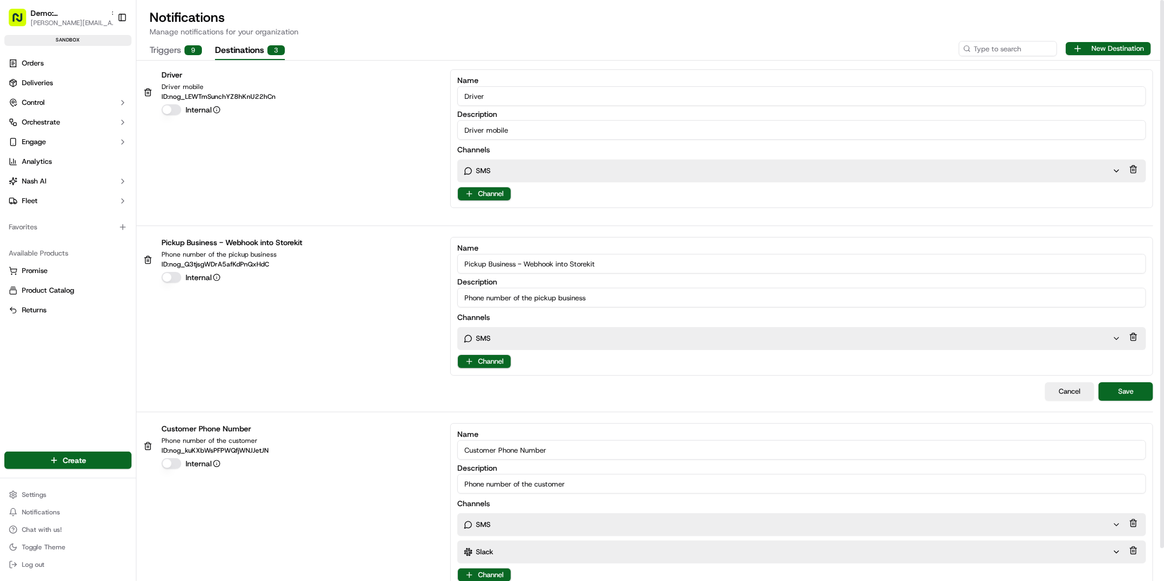
type input "Pickup Business - Webhook into Storekit"
click at [604, 336] on div "SMS" at bounding box center [788, 338] width 648 height 10
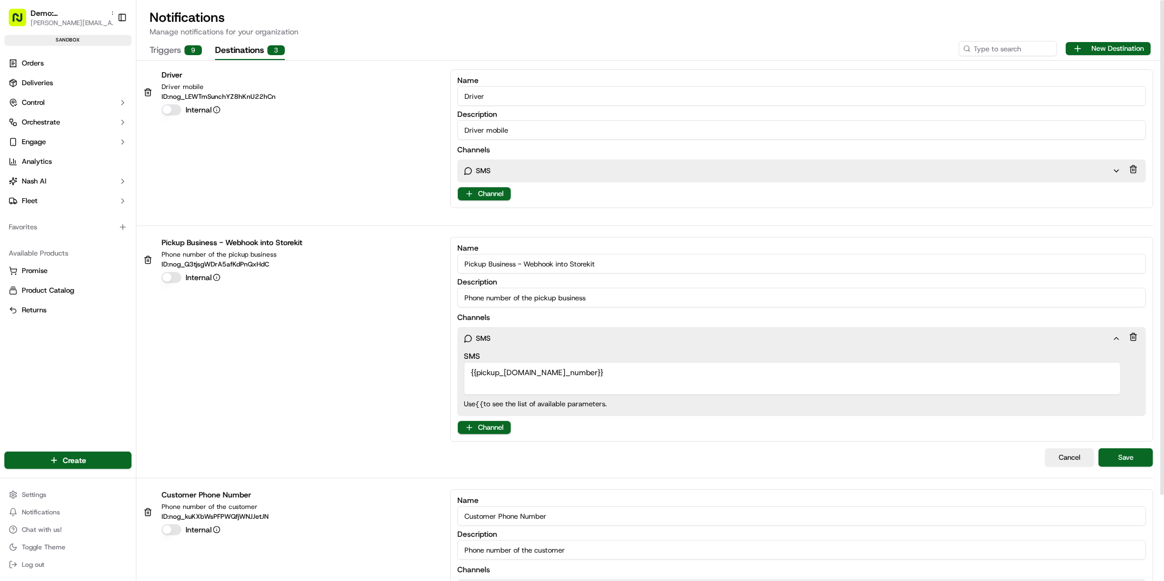
click at [595, 338] on div "SMS" at bounding box center [788, 338] width 648 height 10
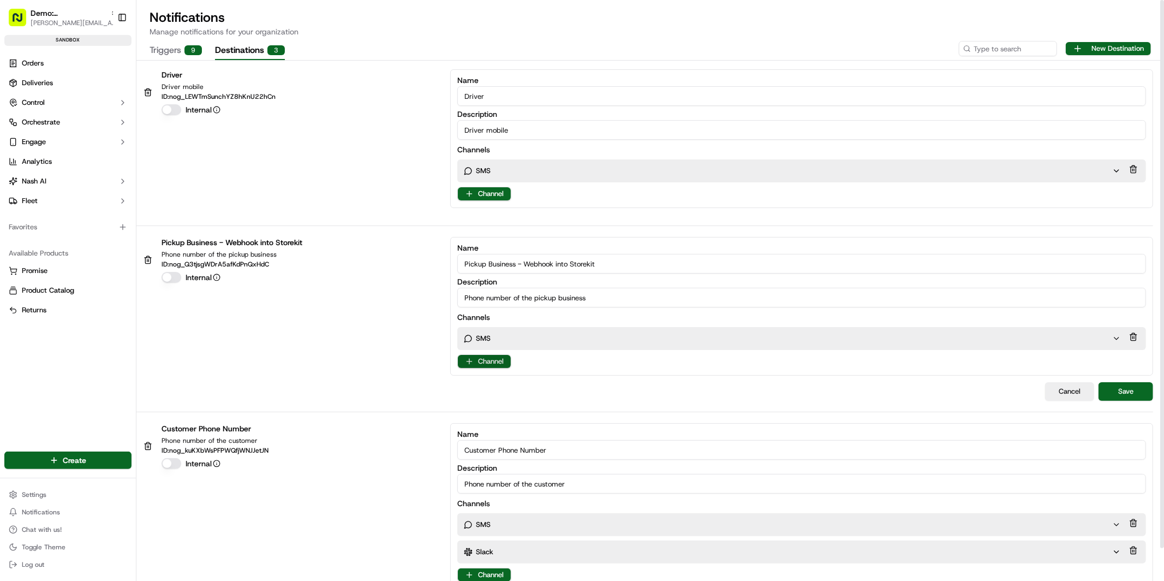
click at [491, 360] on html "Demo: UK patrick.eve@usenash.com Toggle Sidebar sandbox Orders Deliveries Contr…" at bounding box center [582, 290] width 1164 height 581
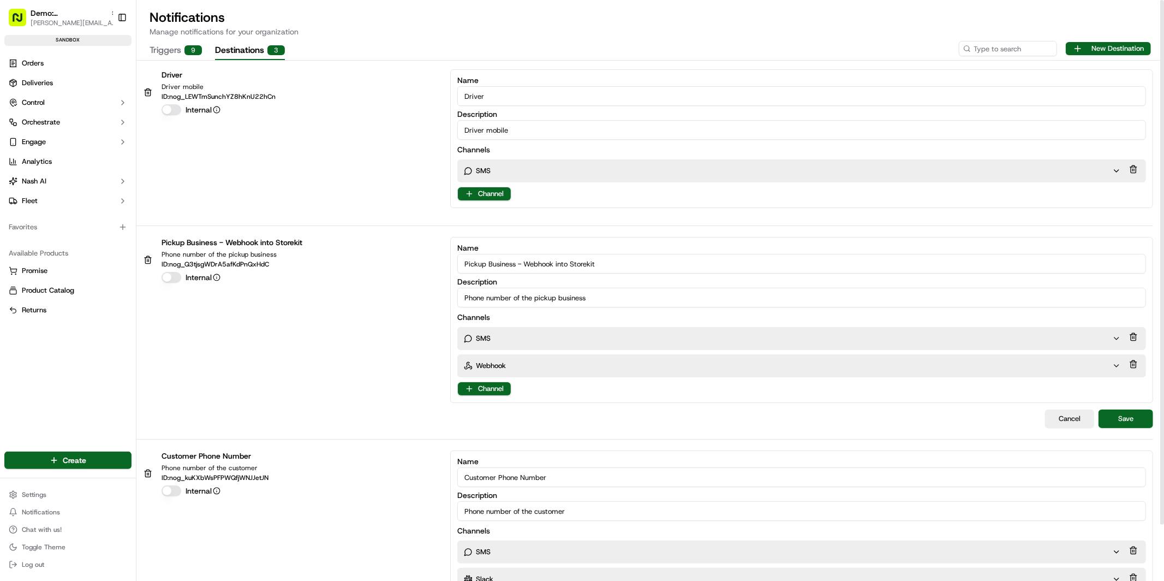
click at [414, 292] on div "Pickup Business - Webhook into Storekit Phone number of the pickup business ID:…" at bounding box center [644, 320] width 1017 height 166
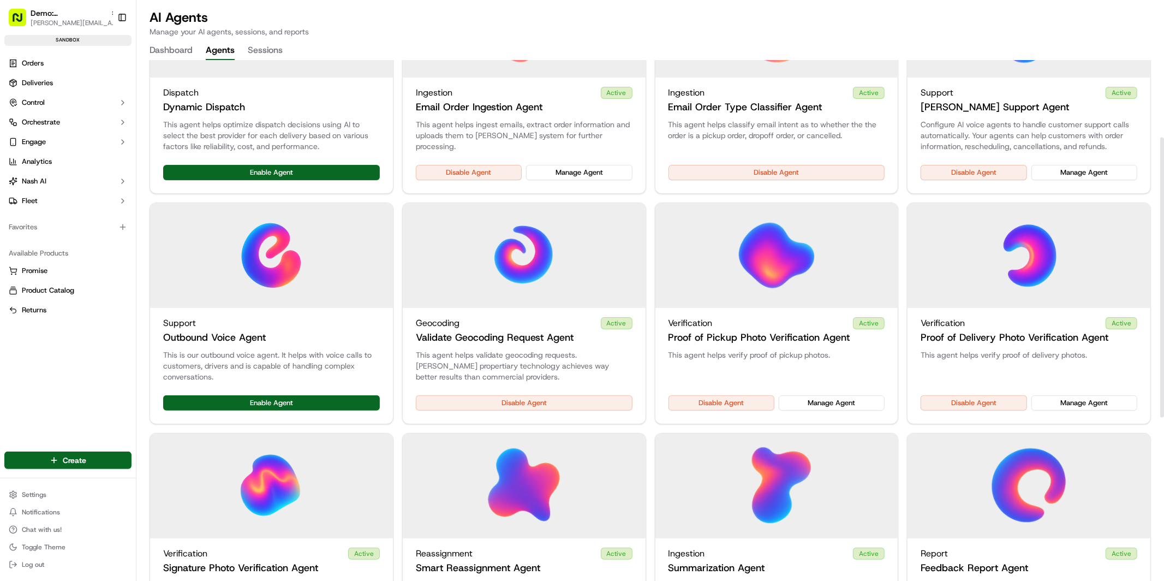
scroll to position [145, 0]
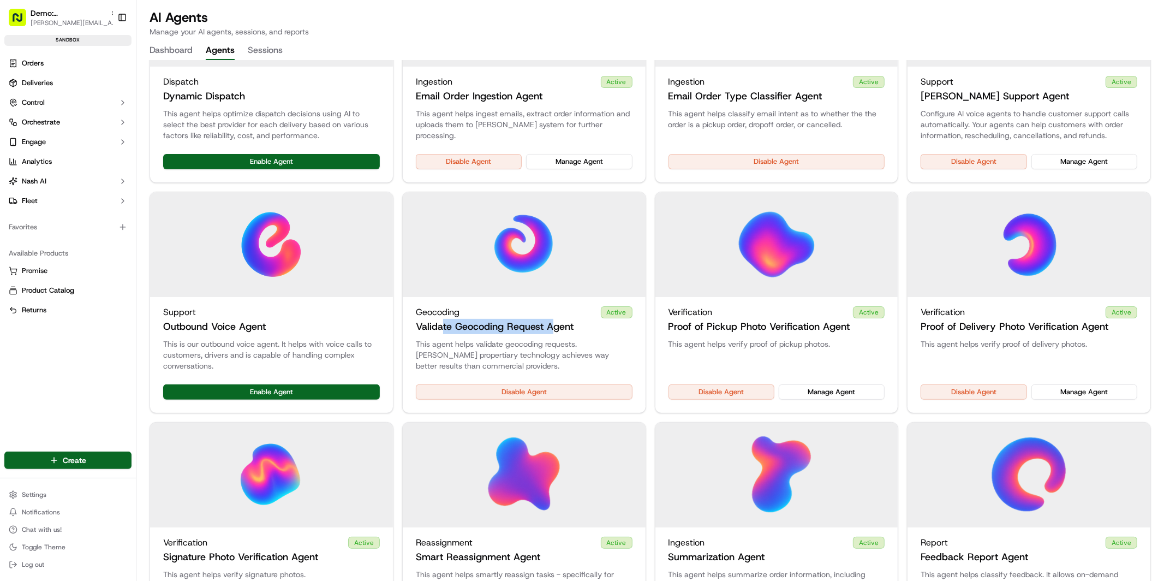
drag, startPoint x: 441, startPoint y: 326, endPoint x: 553, endPoint y: 327, distance: 111.3
click at [553, 327] on h3 "Validate Geocoding Request Agent" at bounding box center [495, 326] width 158 height 15
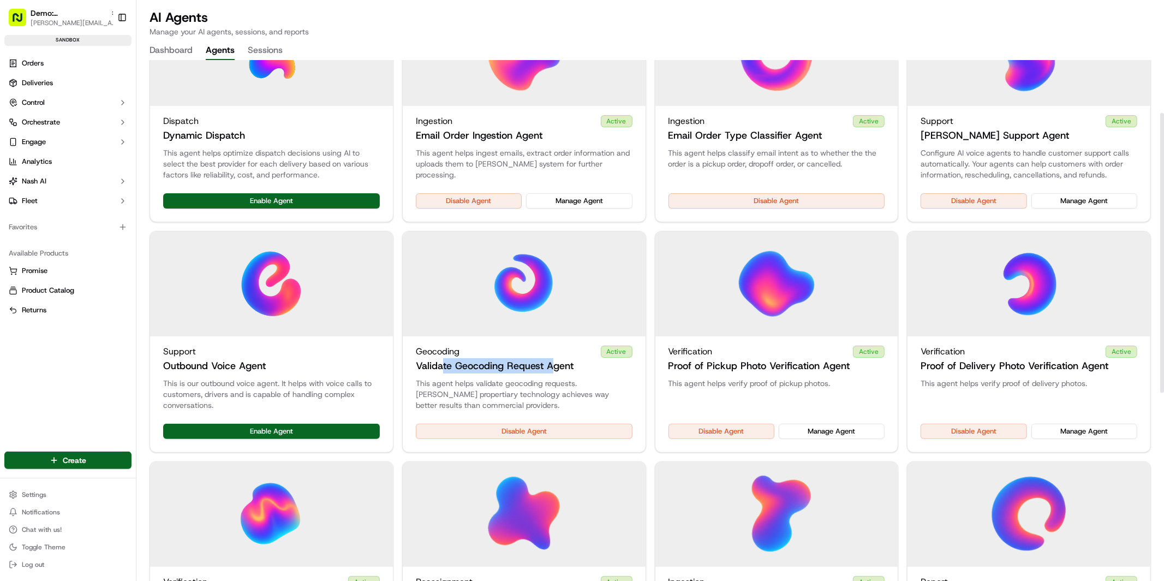
scroll to position [0, 0]
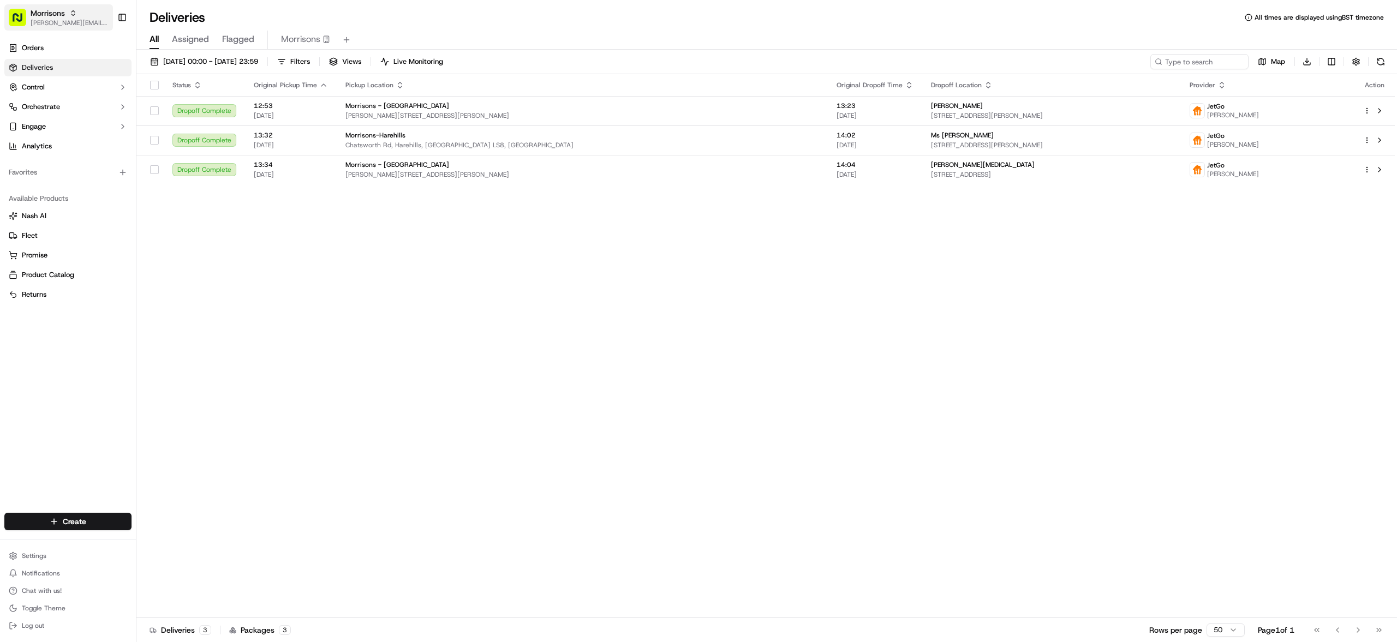
click at [45, 16] on span "Morrisons" at bounding box center [48, 13] width 34 height 11
type input "tradekart"
click at [190, 59] on div "TradeKart" at bounding box center [197, 57] width 158 height 22
